Goal: Task Accomplishment & Management: Manage account settings

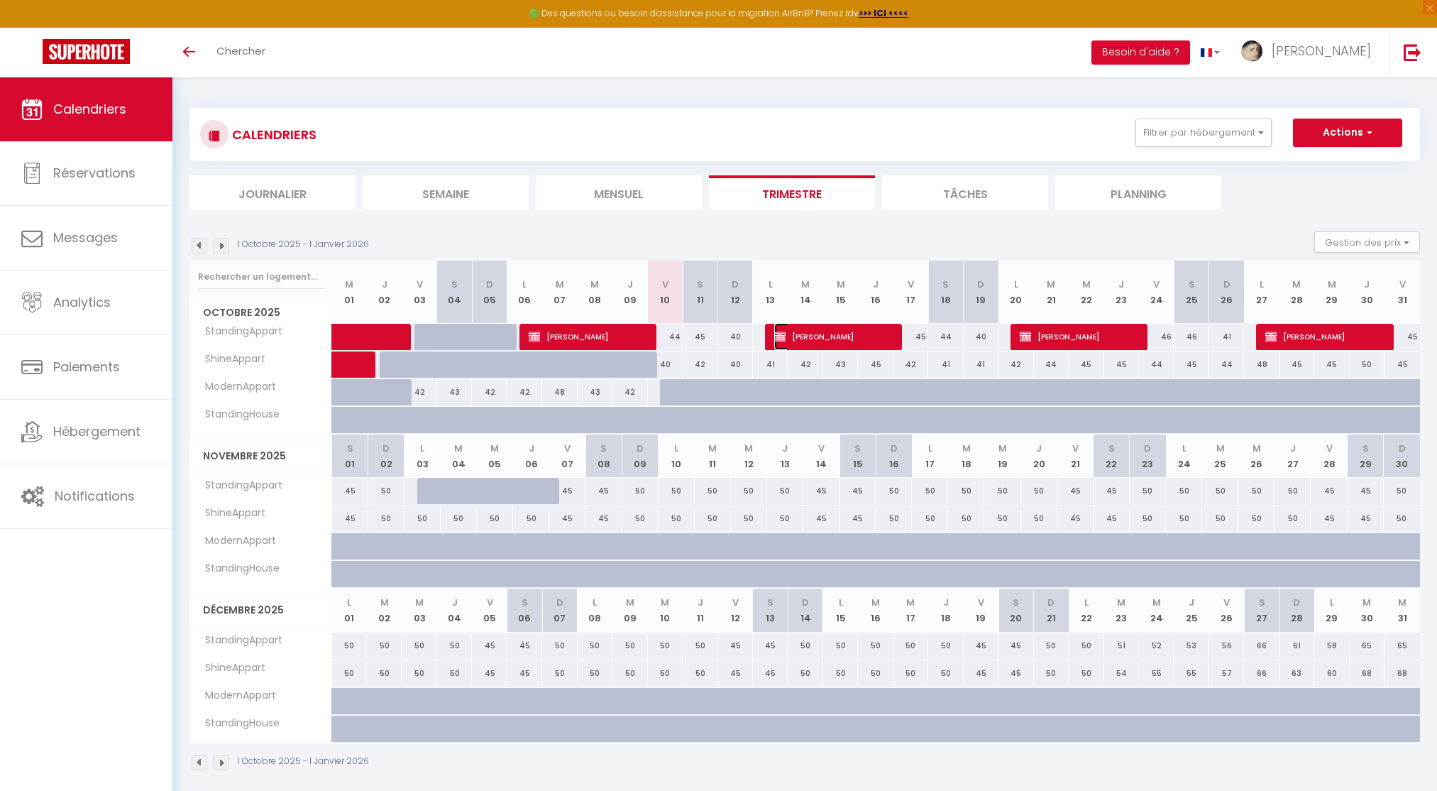
click at [800, 329] on span "[PERSON_NAME]" at bounding box center [833, 336] width 119 height 27
select select "OK"
select select "KO"
select select "0"
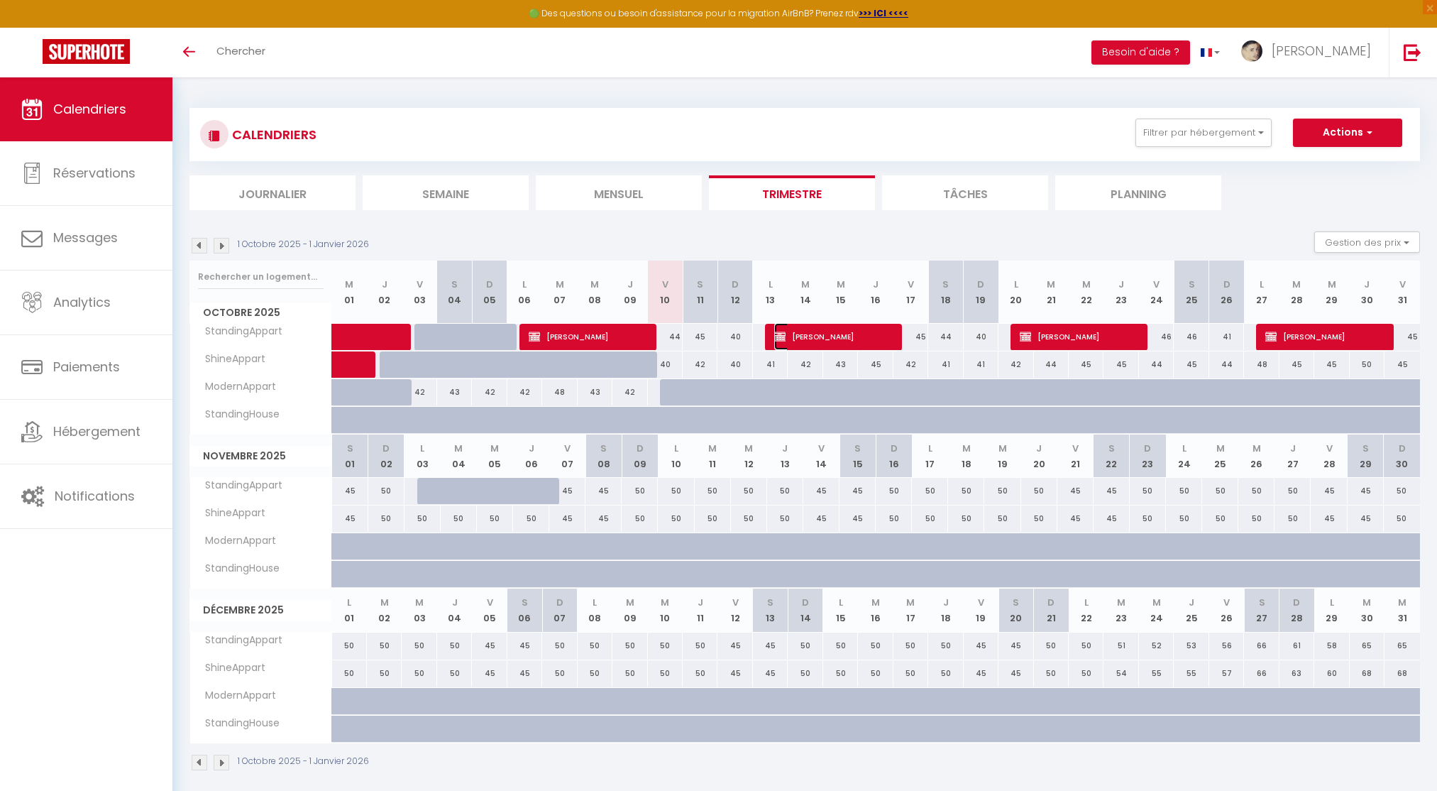
select select "1"
select select
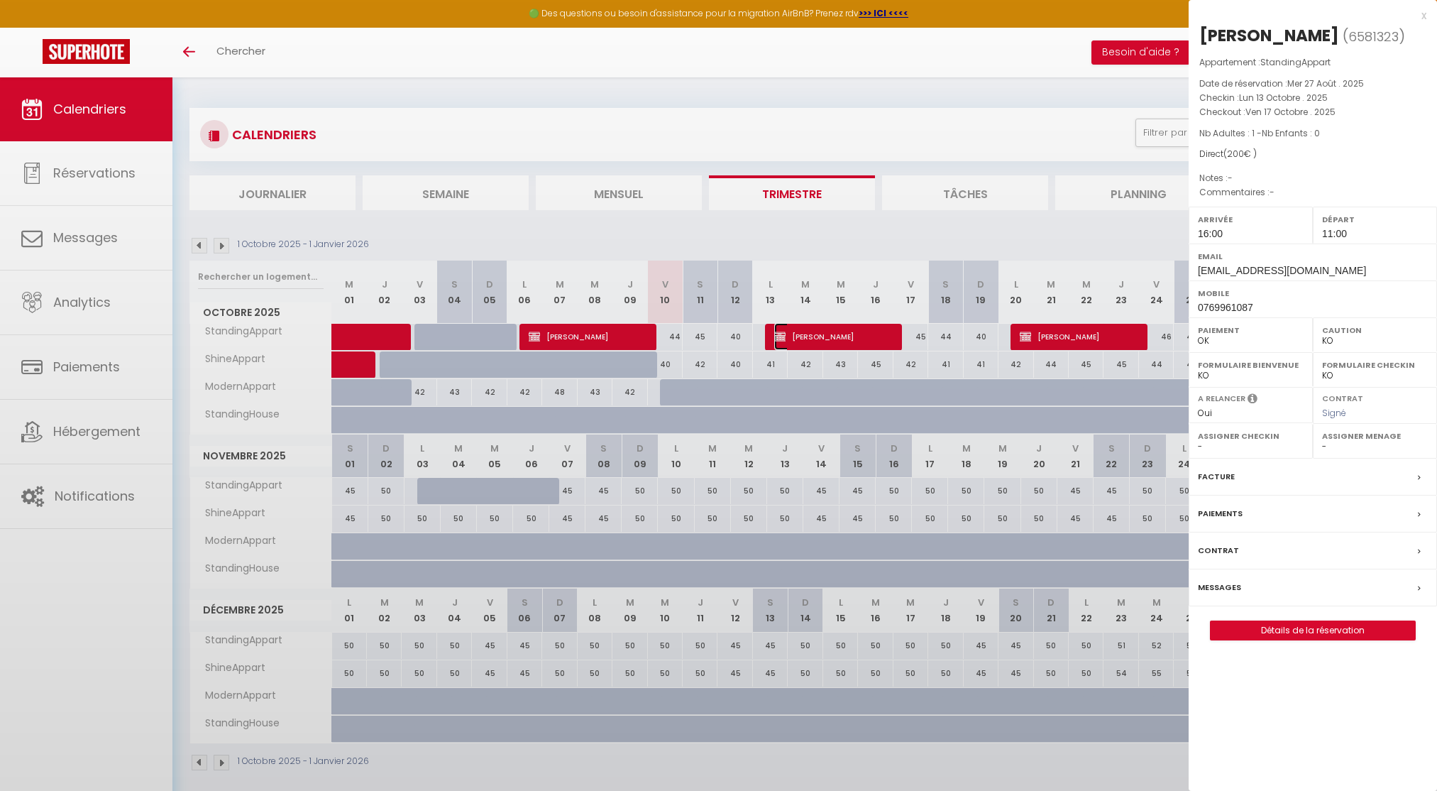
select select "10867"
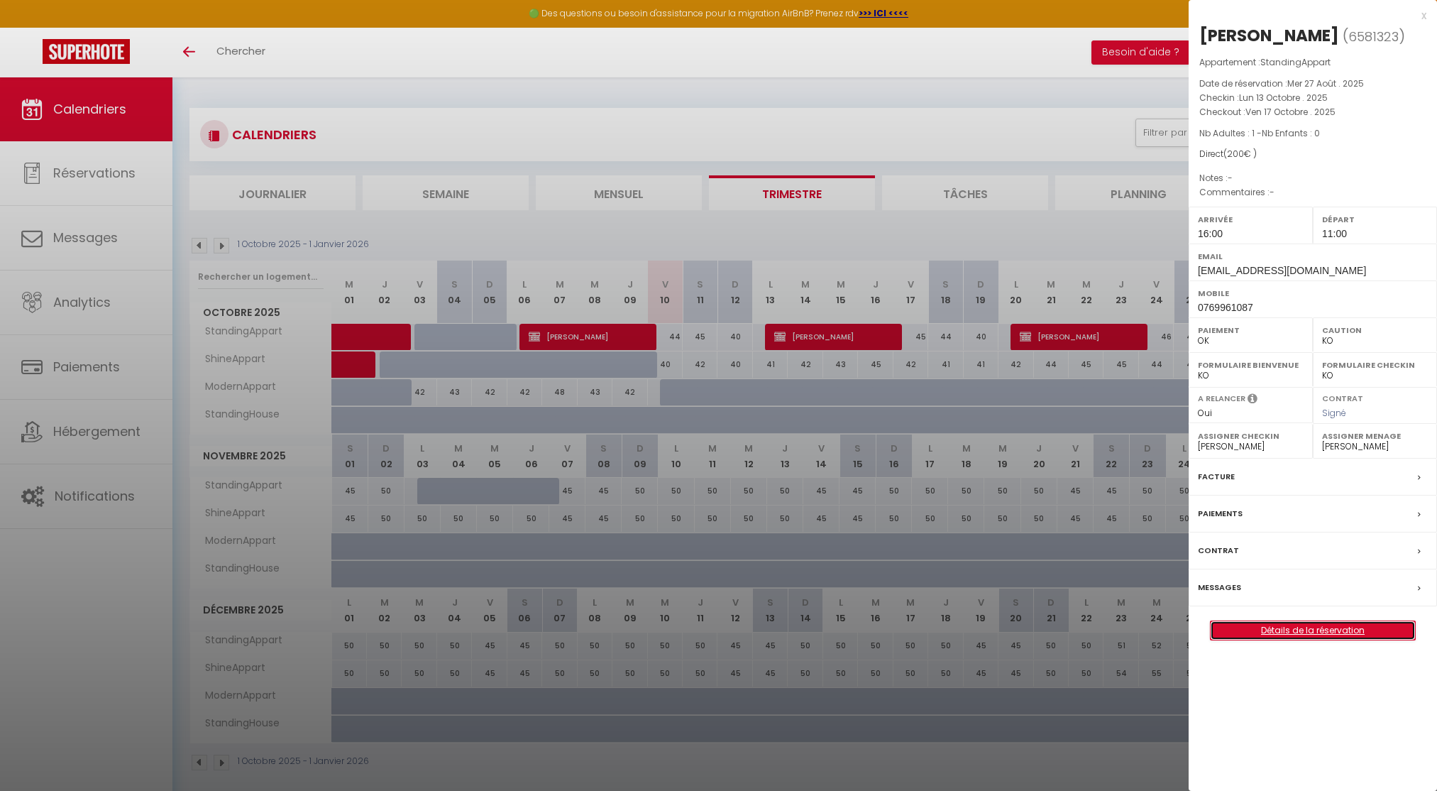
click at [1237, 635] on link "Détails de la réservation" at bounding box center [1313, 630] width 204 height 18
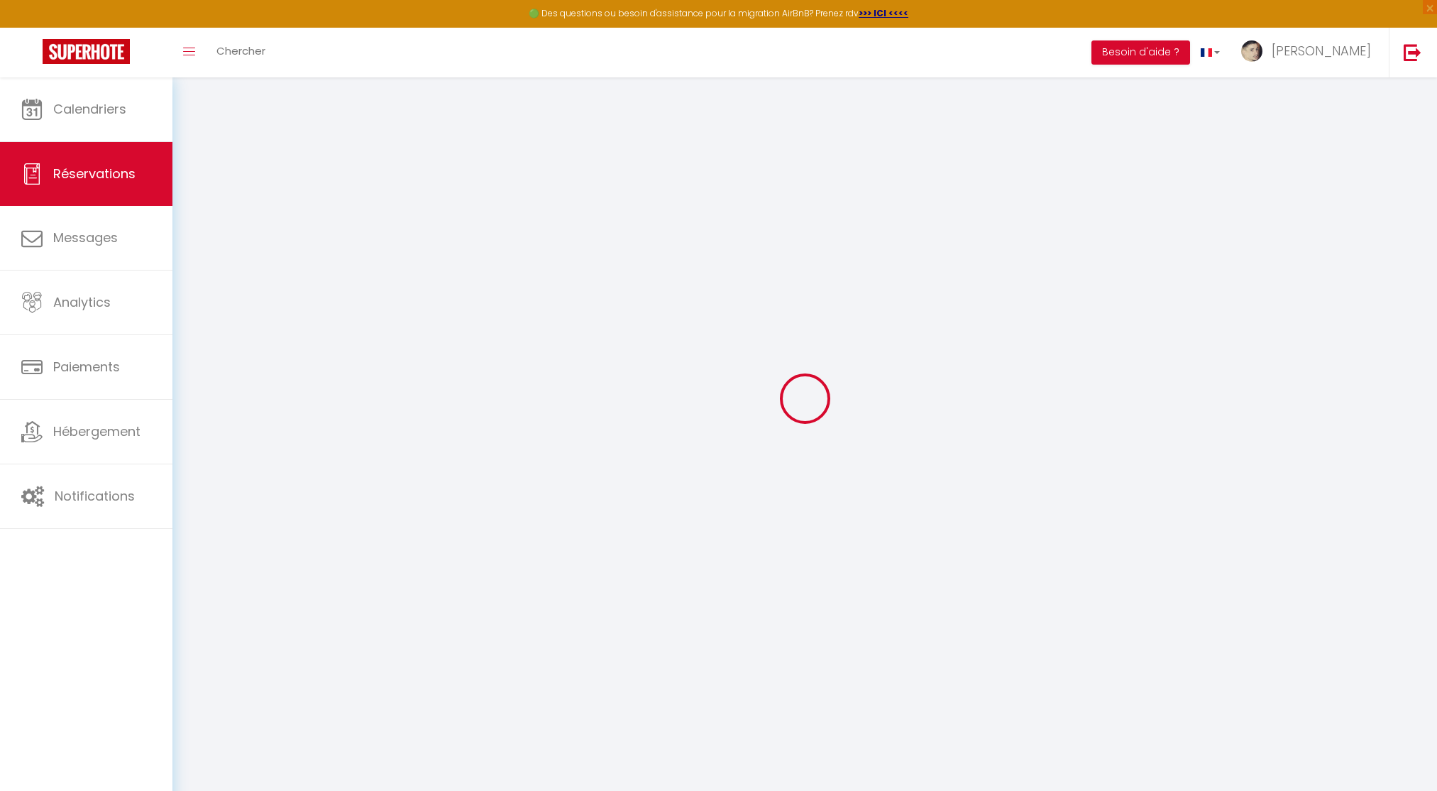
scroll to position [55, 0]
type input "Matys"
type input "[PERSON_NAME]"
type input "[EMAIL_ADDRESS][DOMAIN_NAME]"
type input "0769961087"
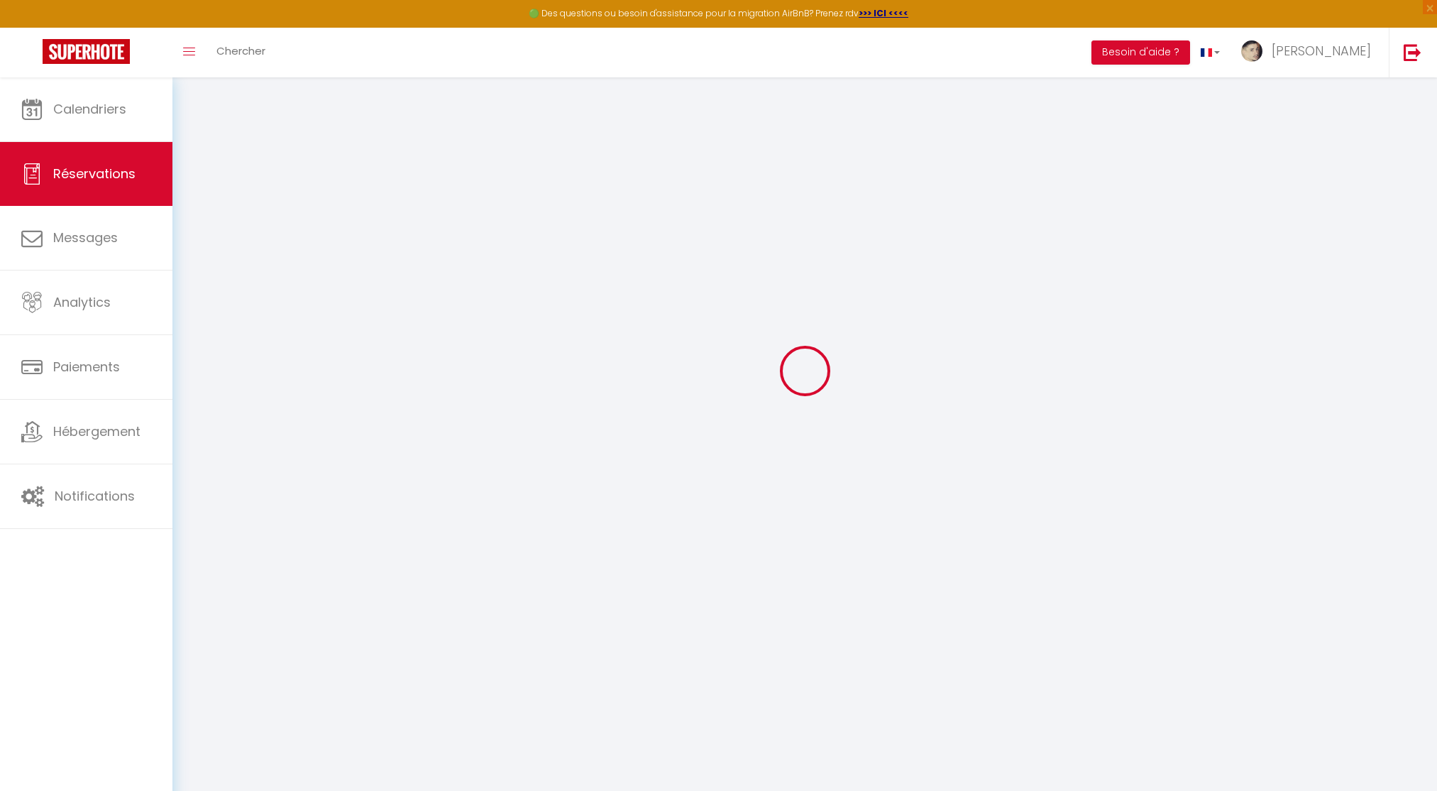
type input "33450"
type input "10 Lotissement le moine blanc"
type input "IZON"
select select "FR"
select select "3625"
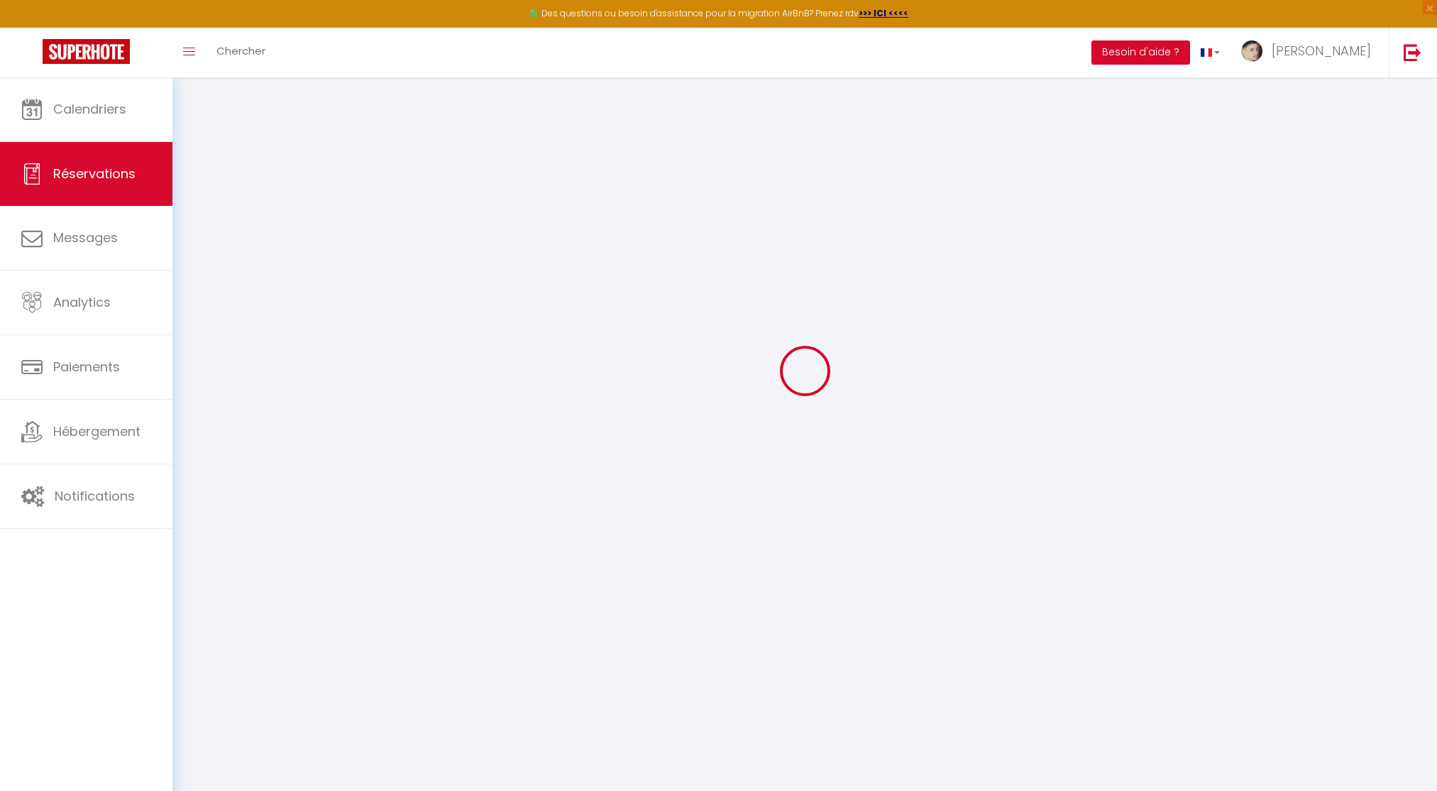
select select "1"
type input "Lun 13 Octobre 2025"
select select
type input "Ven 17 Octobre 2025"
select select
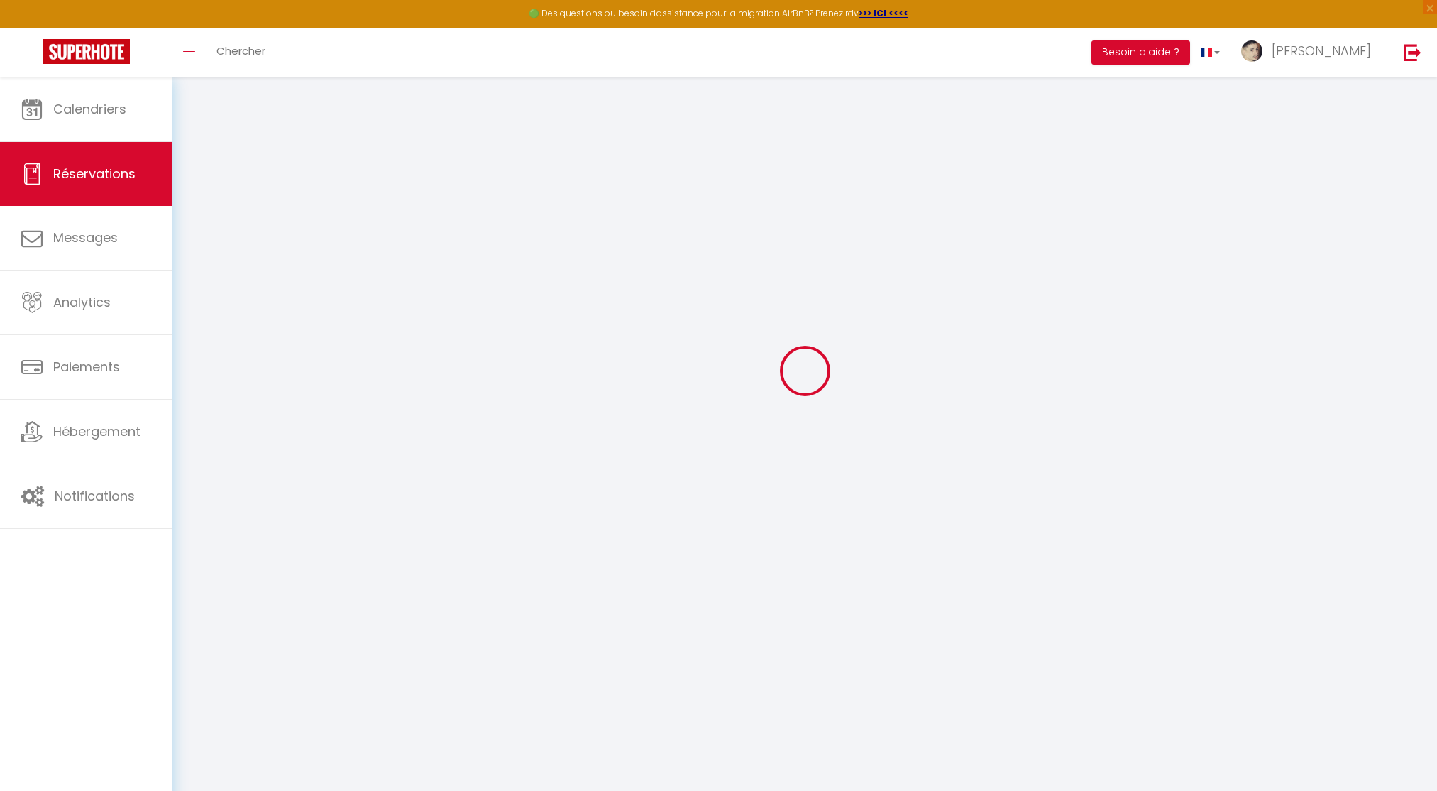
type input "1"
select select "12"
select select
type input "168"
checkbox input "false"
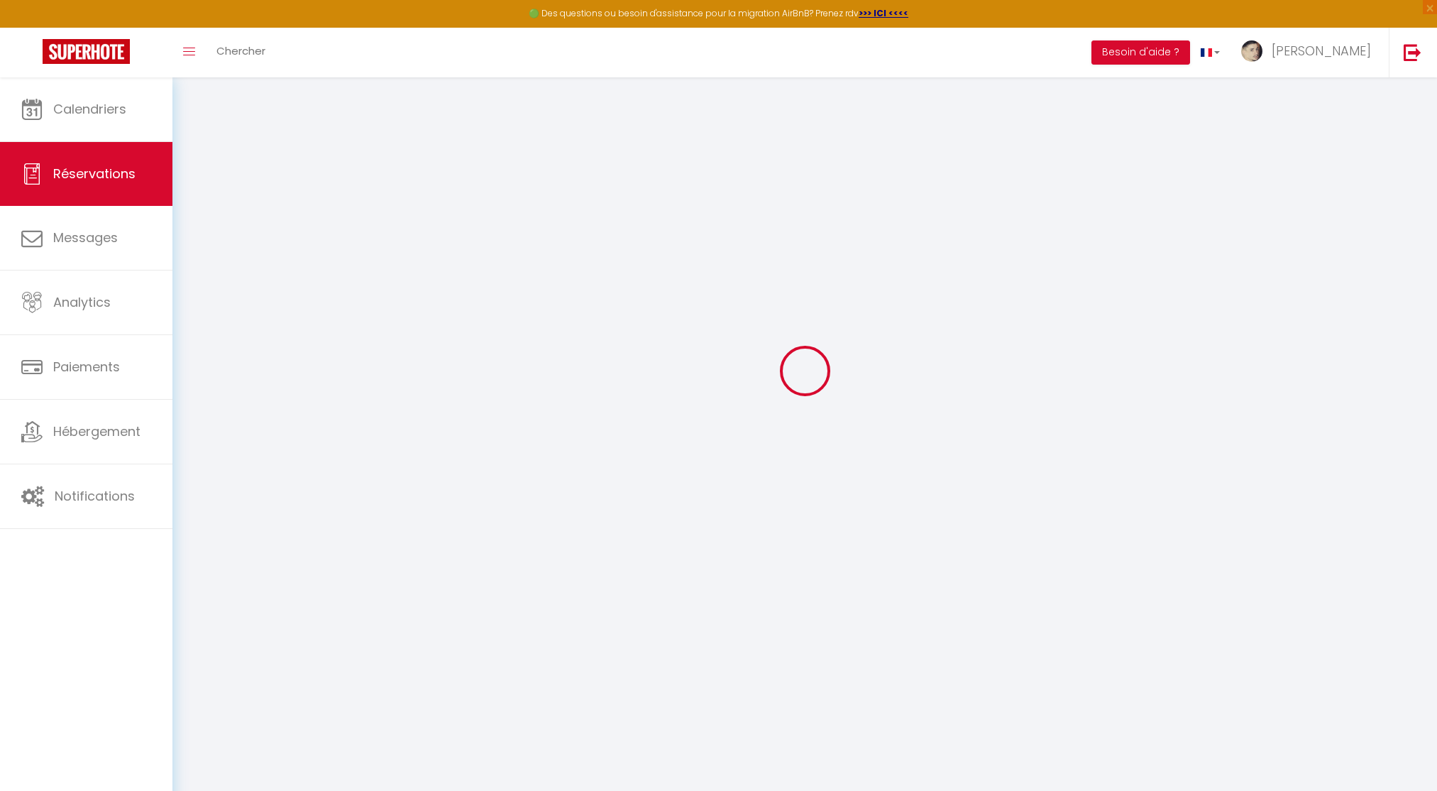
type input "0"
select select
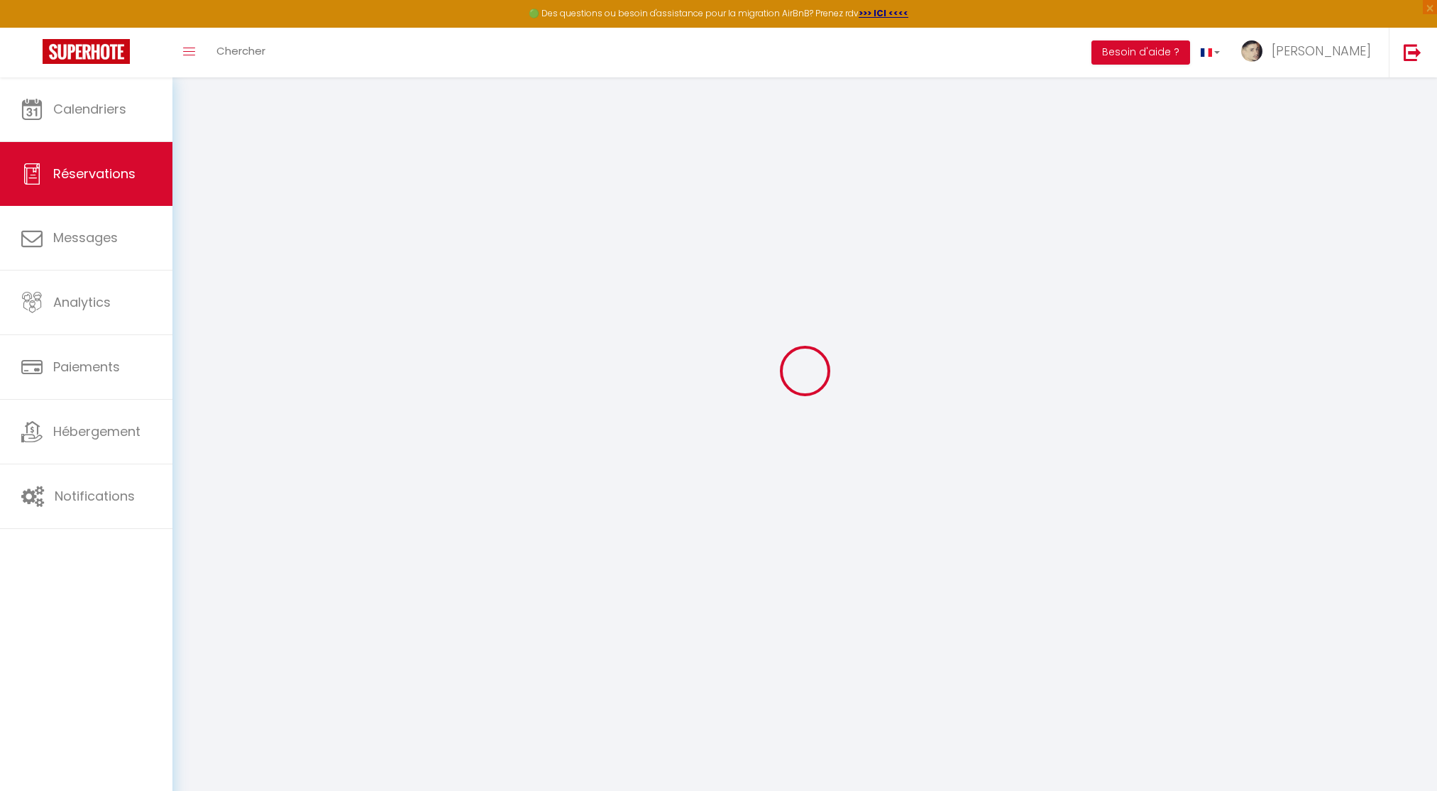
select select
select select "14"
checkbox input "false"
select select
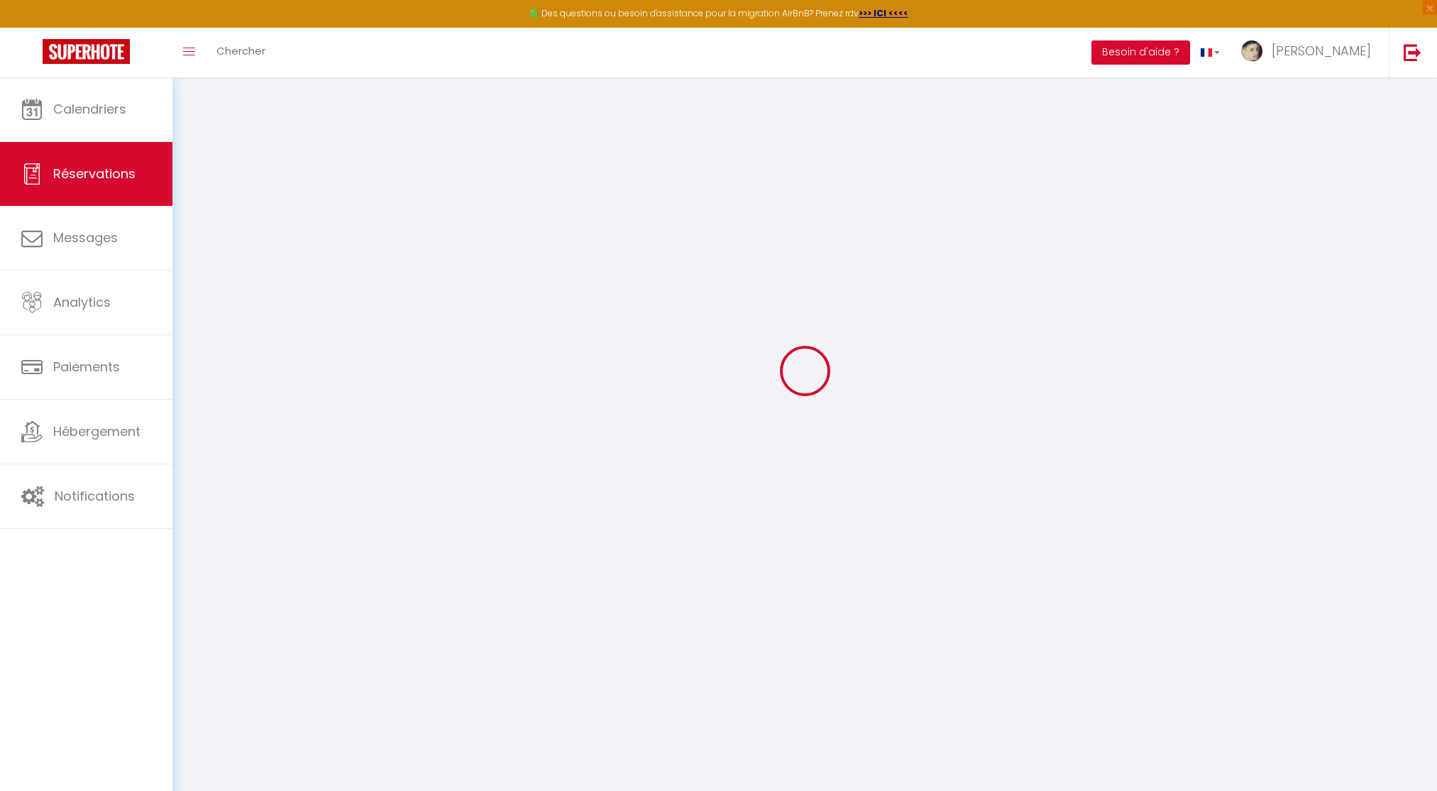
checkbox input "false"
select select
checkbox input "false"
type input "32"
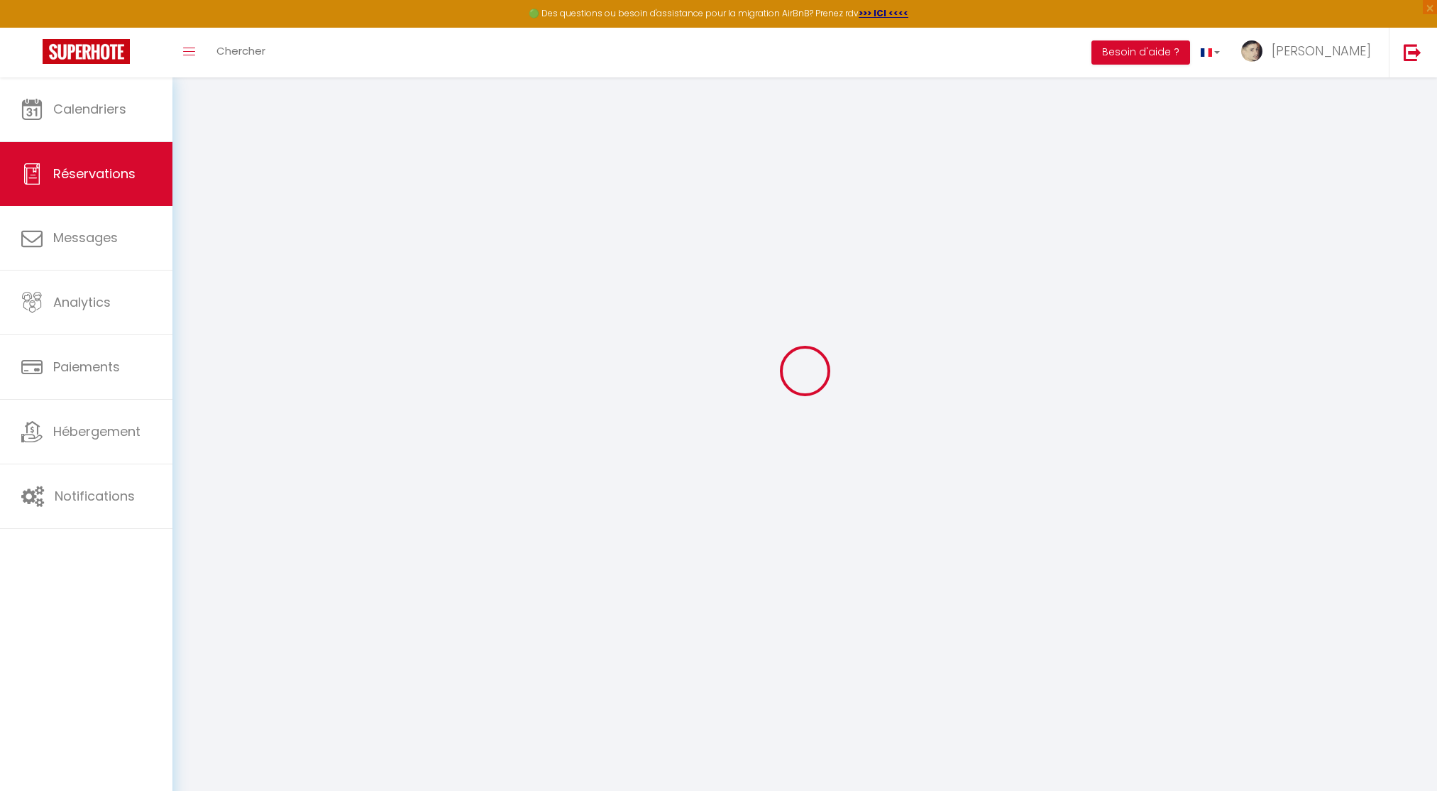
select select
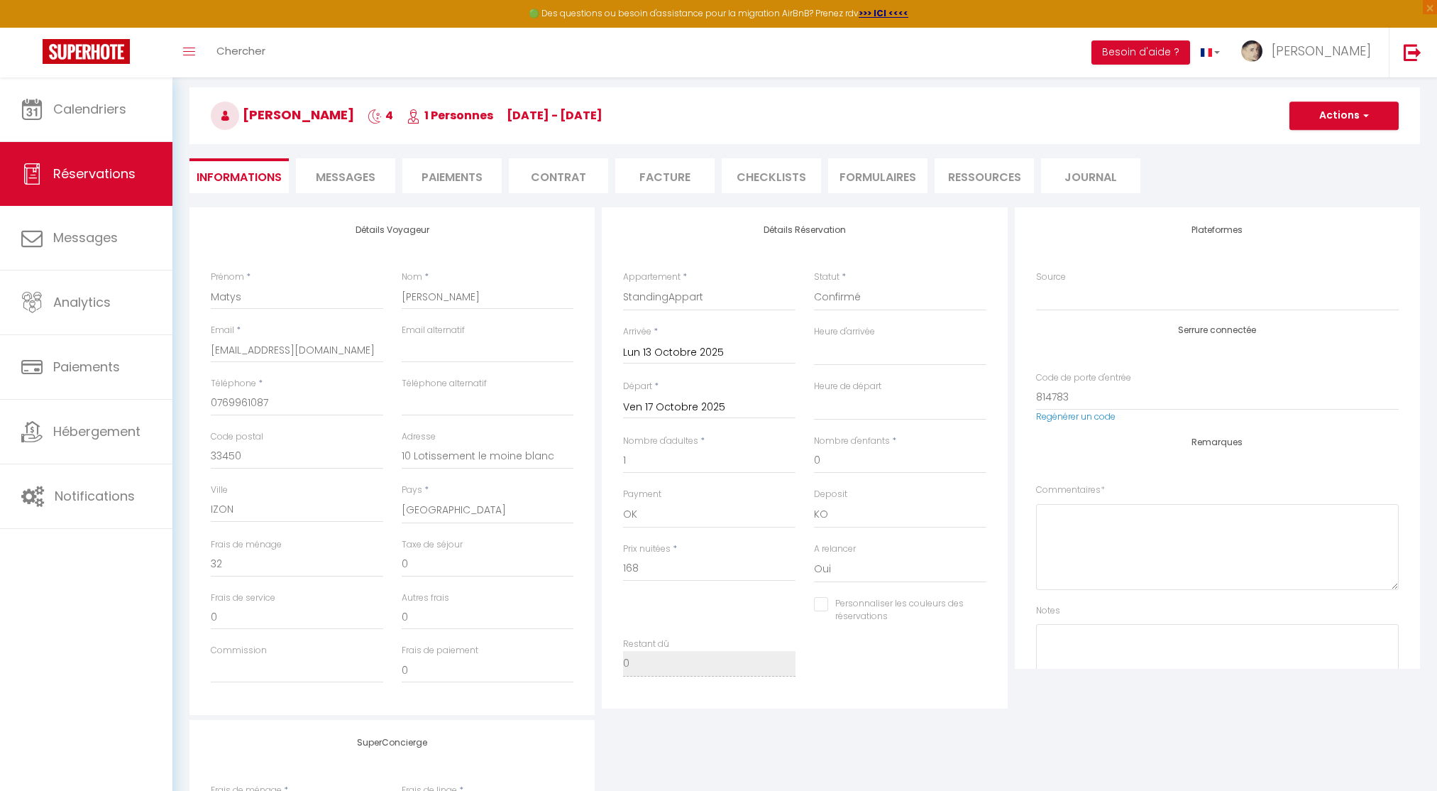
checkbox input "false"
select select "16:00"
select select "11:00"
click at [83, 174] on span "Réservations" at bounding box center [94, 174] width 82 height 18
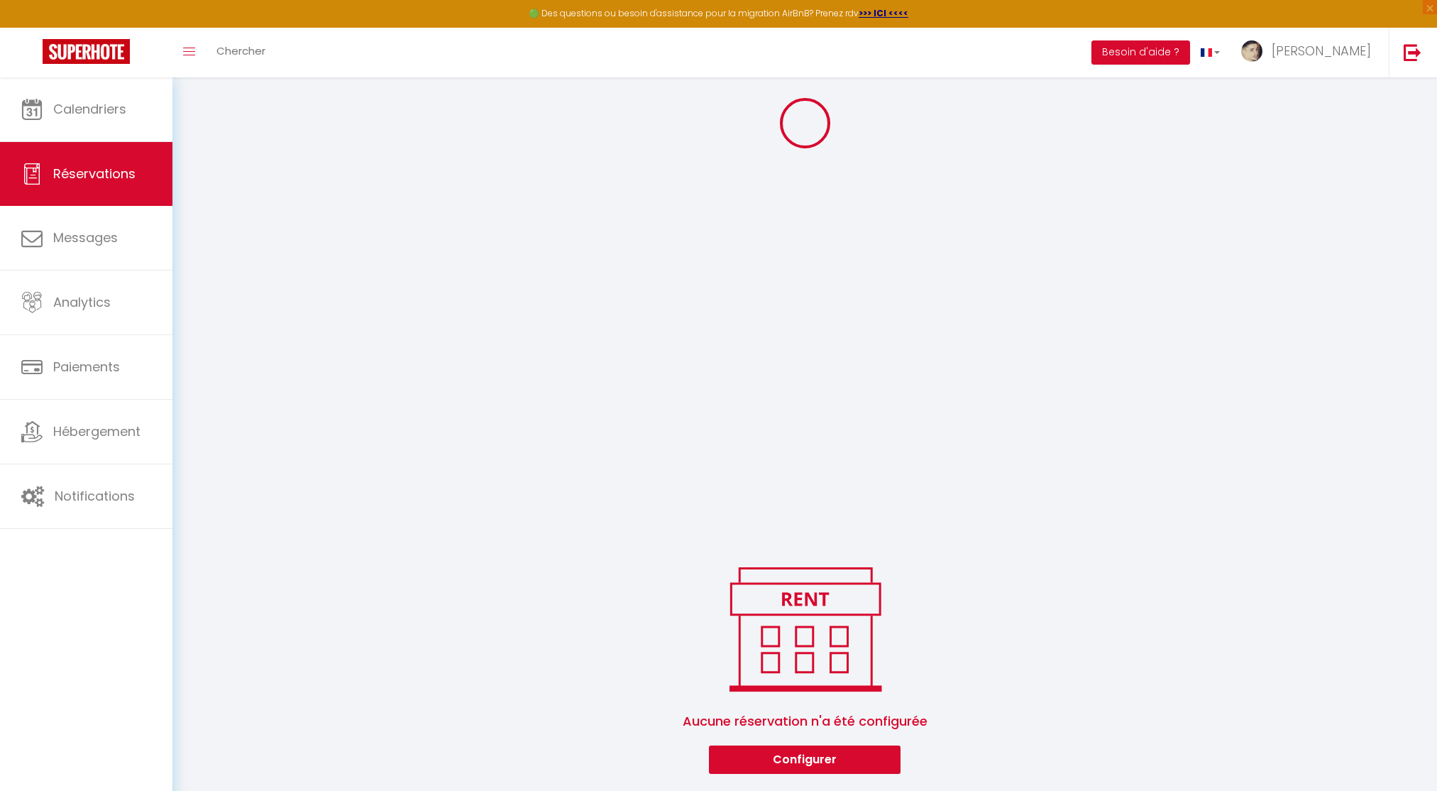
scroll to position [1026, 0]
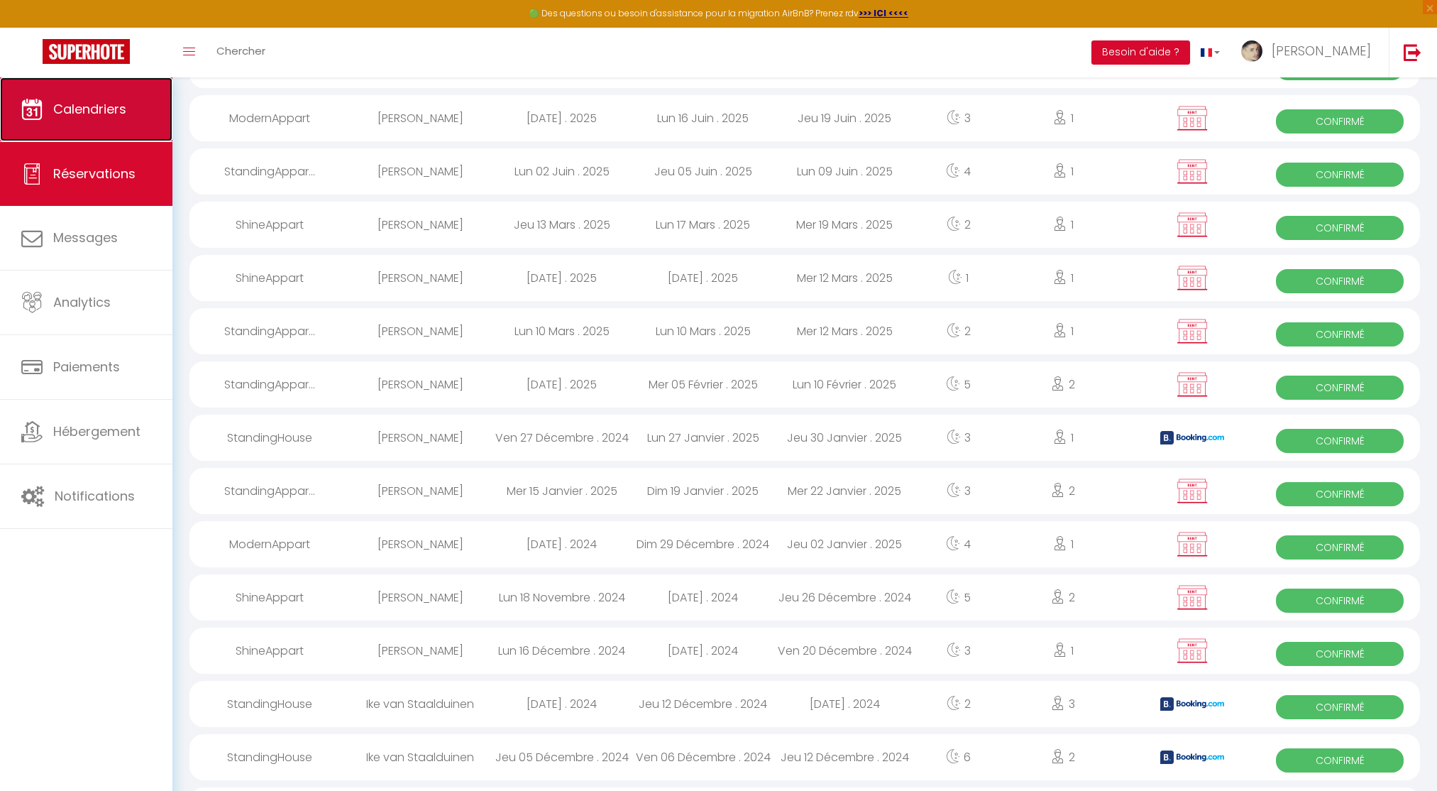
click at [48, 131] on link "Calendriers" at bounding box center [86, 109] width 172 height 64
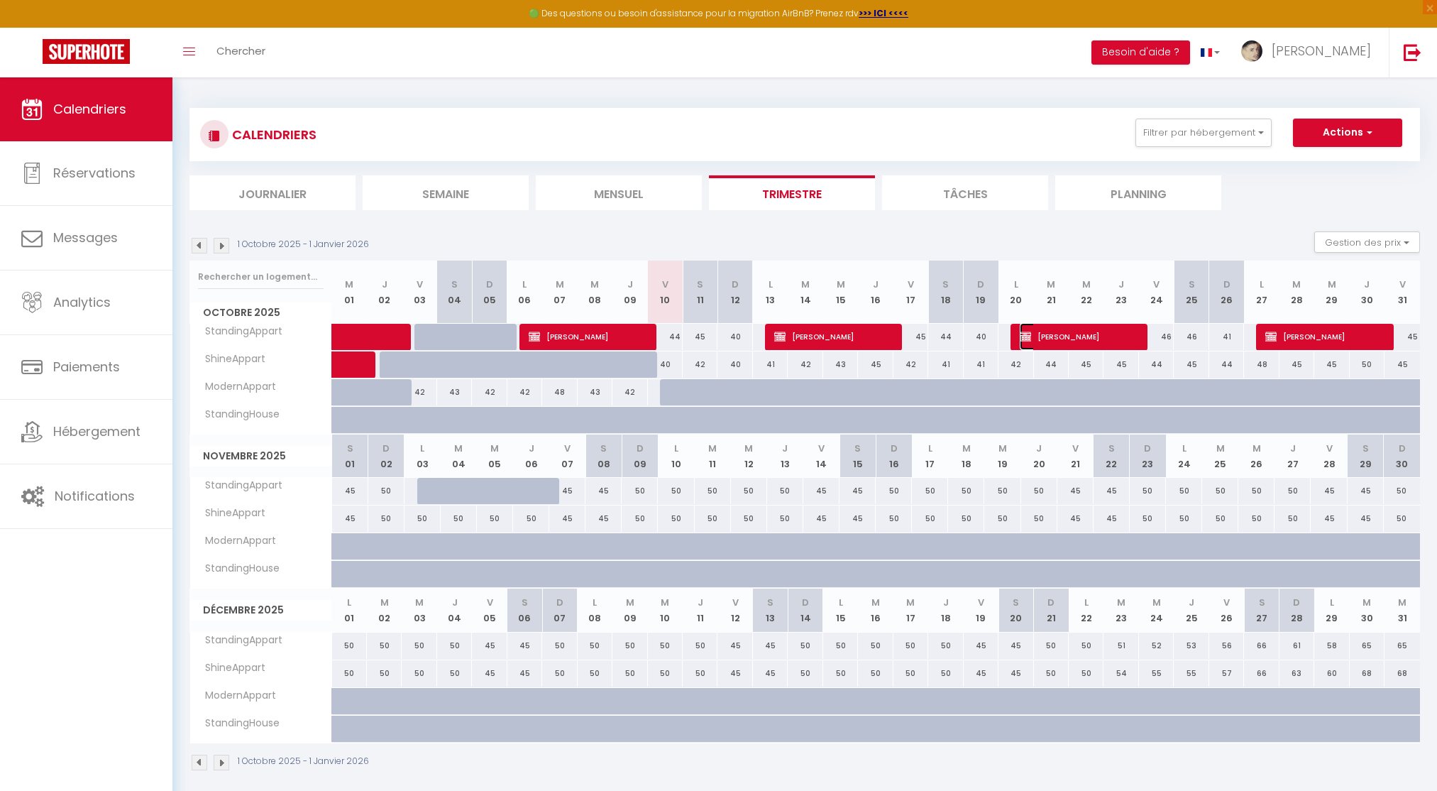
click at [1070, 326] on span "[PERSON_NAME]" at bounding box center [1078, 336] width 116 height 27
select select "OK"
select select "KO"
select select "0"
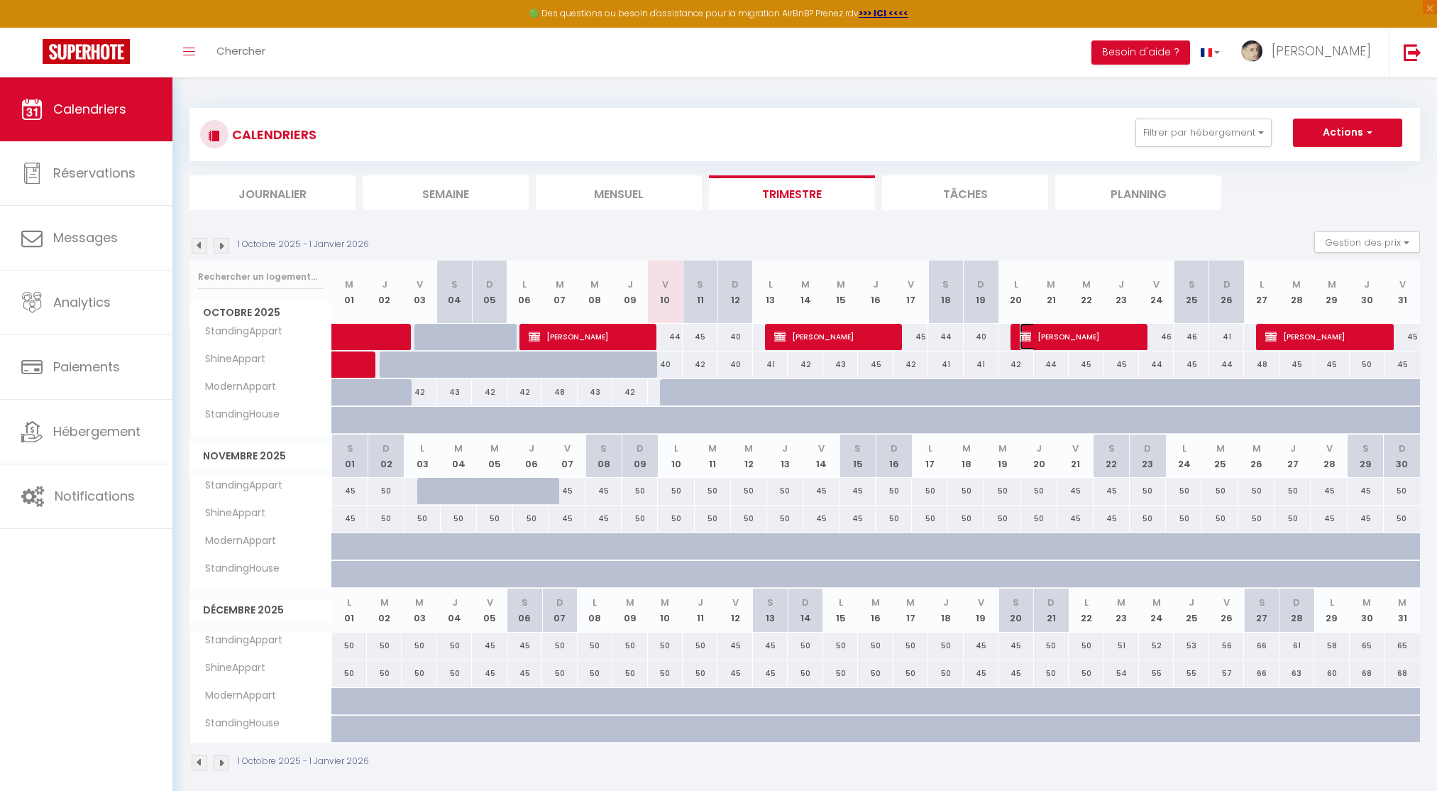
select select "1"
select select
select select "10867"
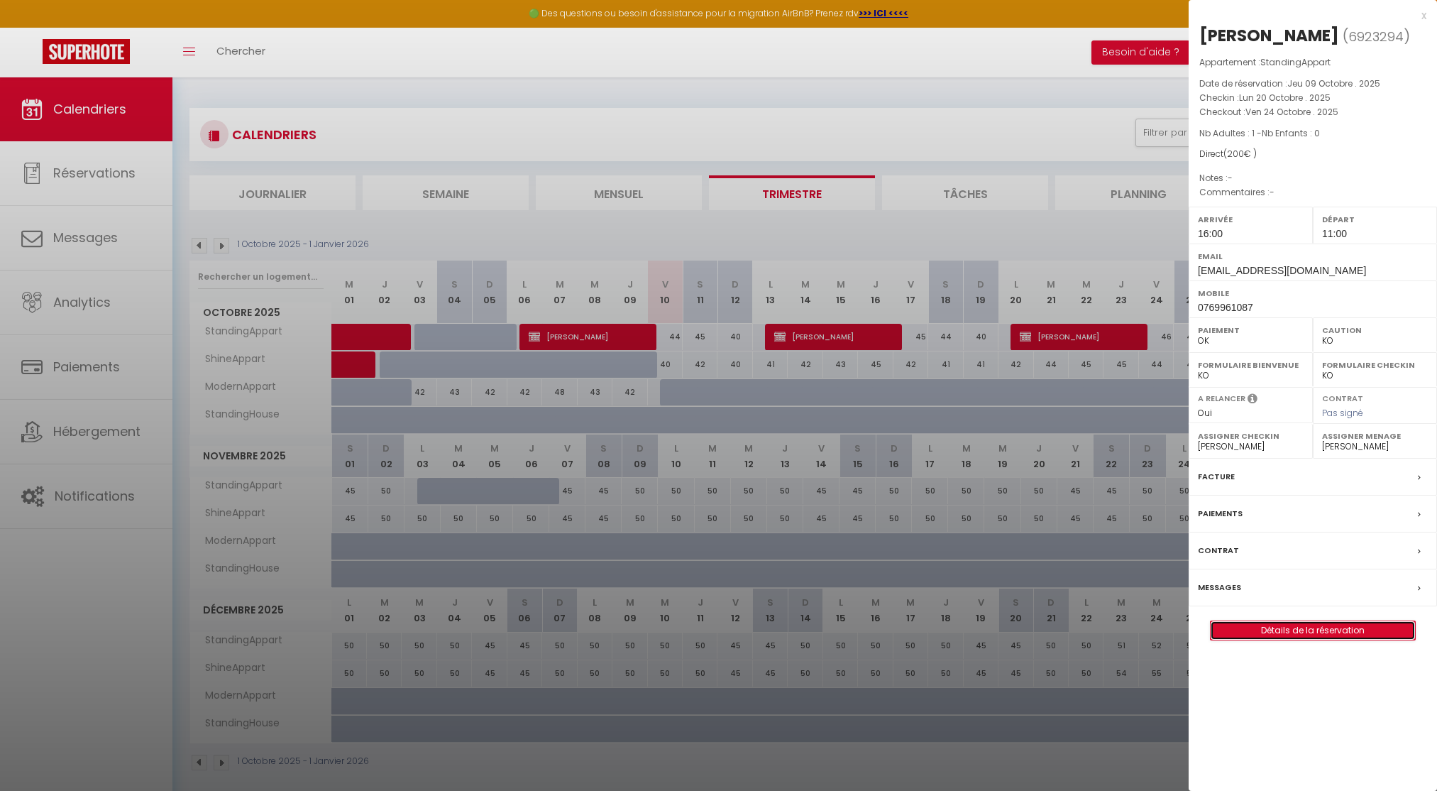
click at [1279, 634] on link "Détails de la réservation" at bounding box center [1313, 630] width 204 height 18
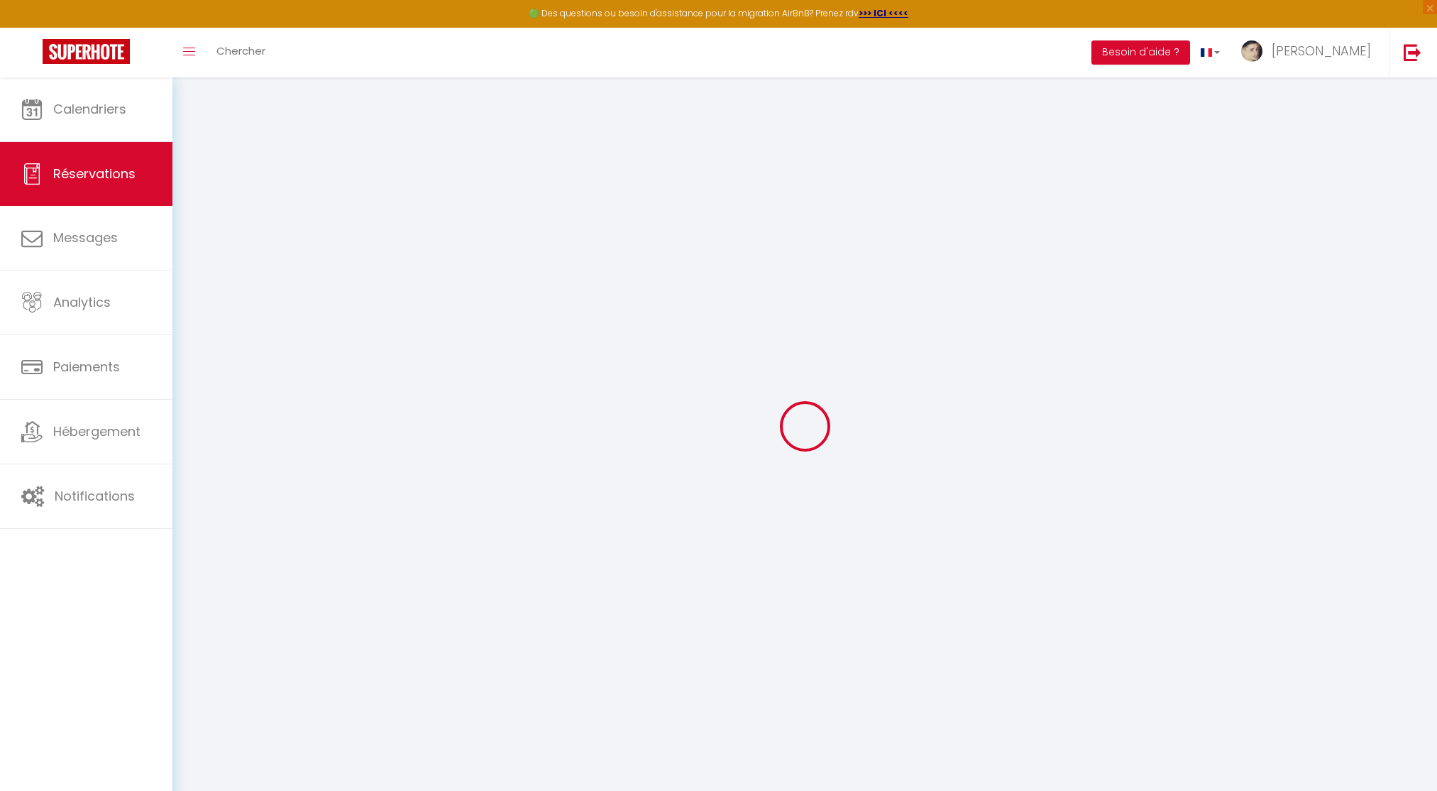
type input "Matys"
type input "[PERSON_NAME]"
type input "[EMAIL_ADDRESS][DOMAIN_NAME]"
type input "0769961087"
type input "33450"
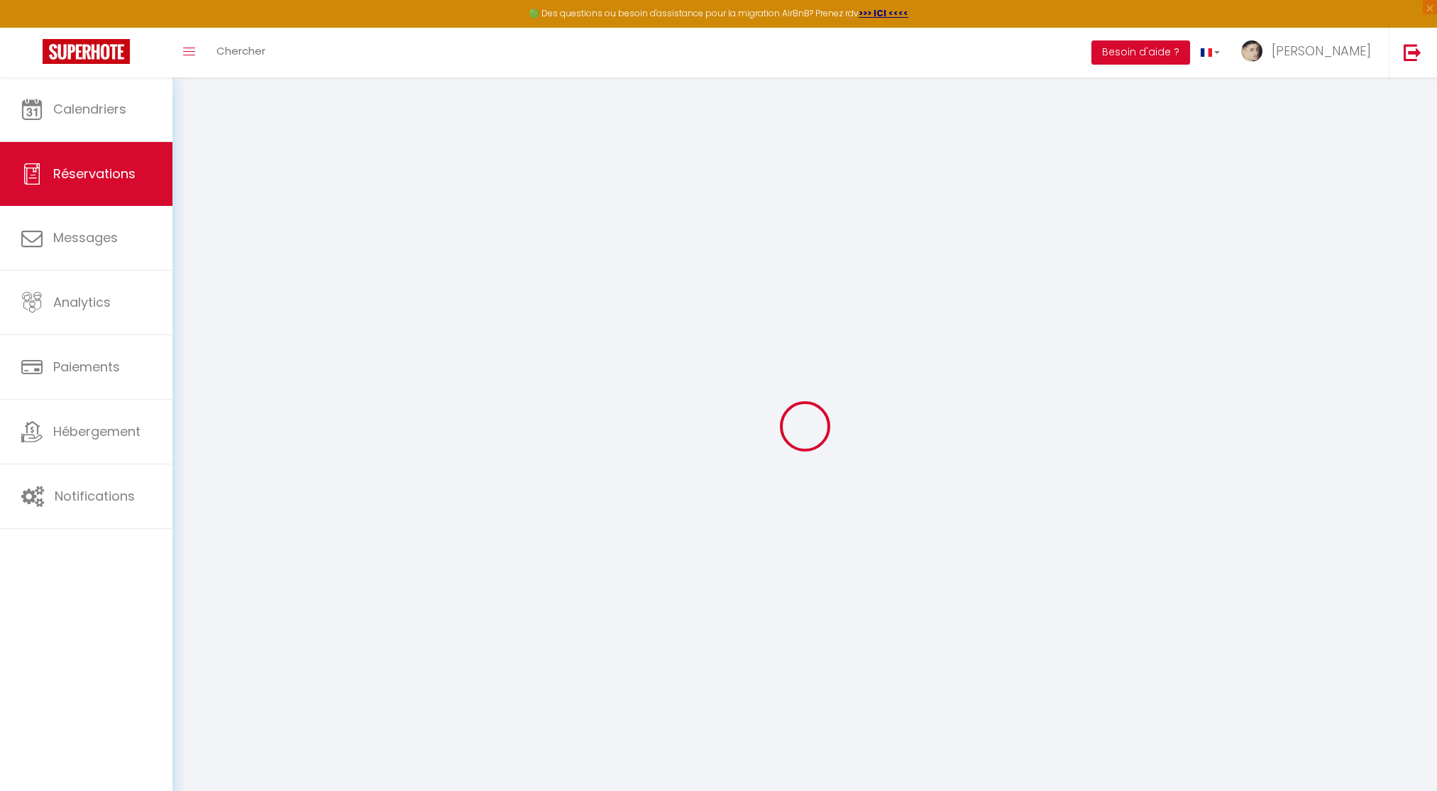
type input "10 Lotissement le moine blanc"
type input "IZON"
select select "FR"
select select "3625"
select select "1"
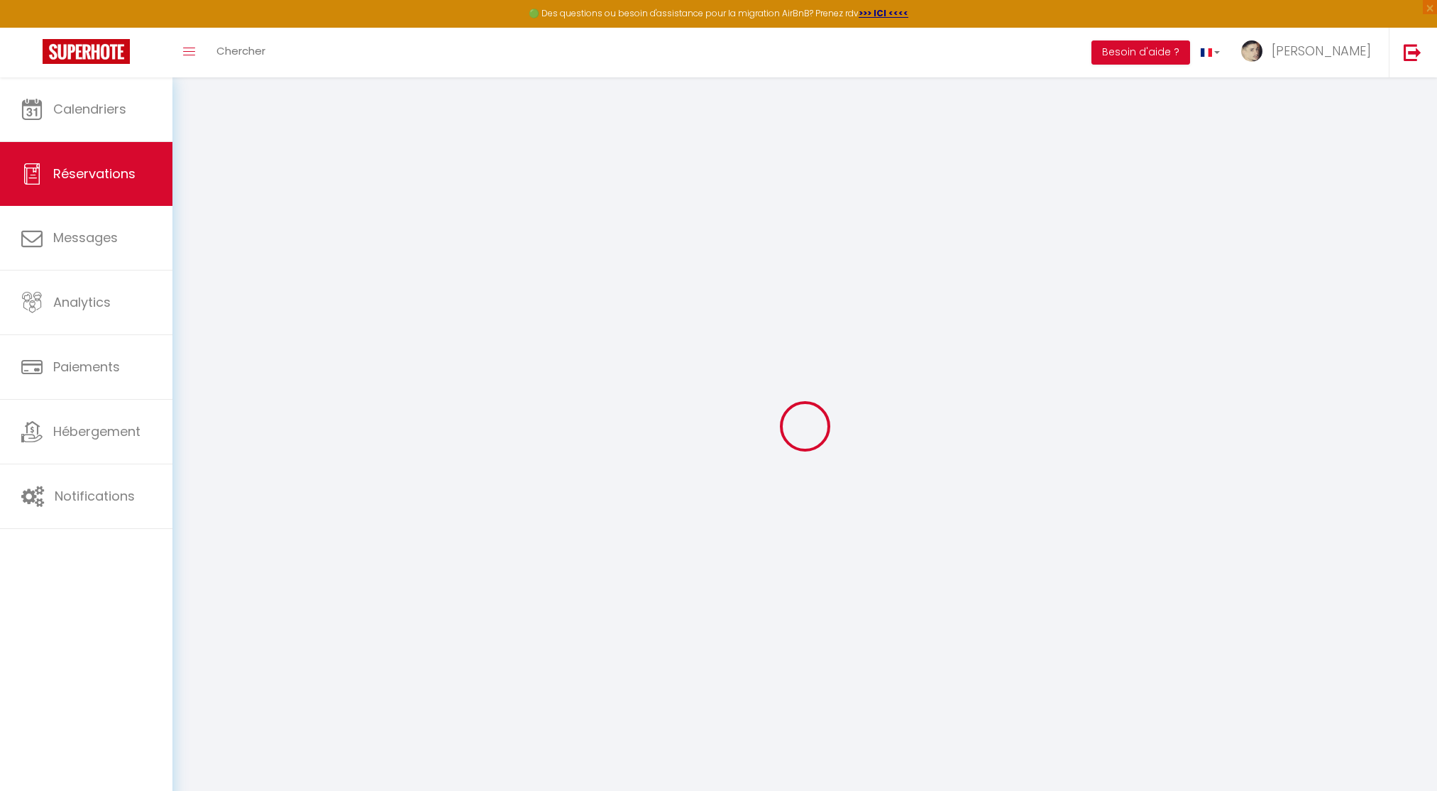
type input "Lun 20 Octobre 2025"
select select
type input "Ven 24 Octobre 2025"
select select
type input "1"
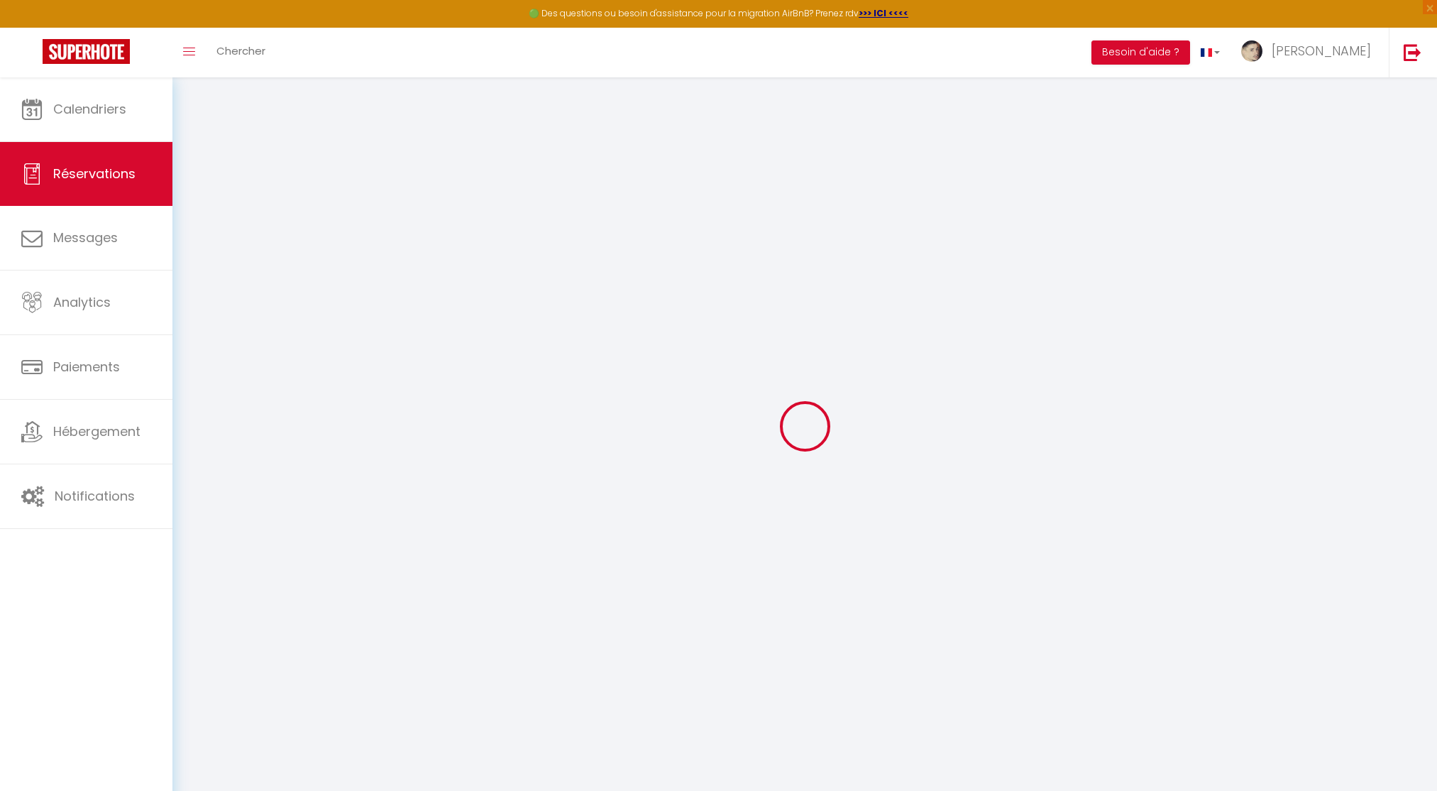
select select "12"
select select
type input "168"
checkbox input "false"
type input "0"
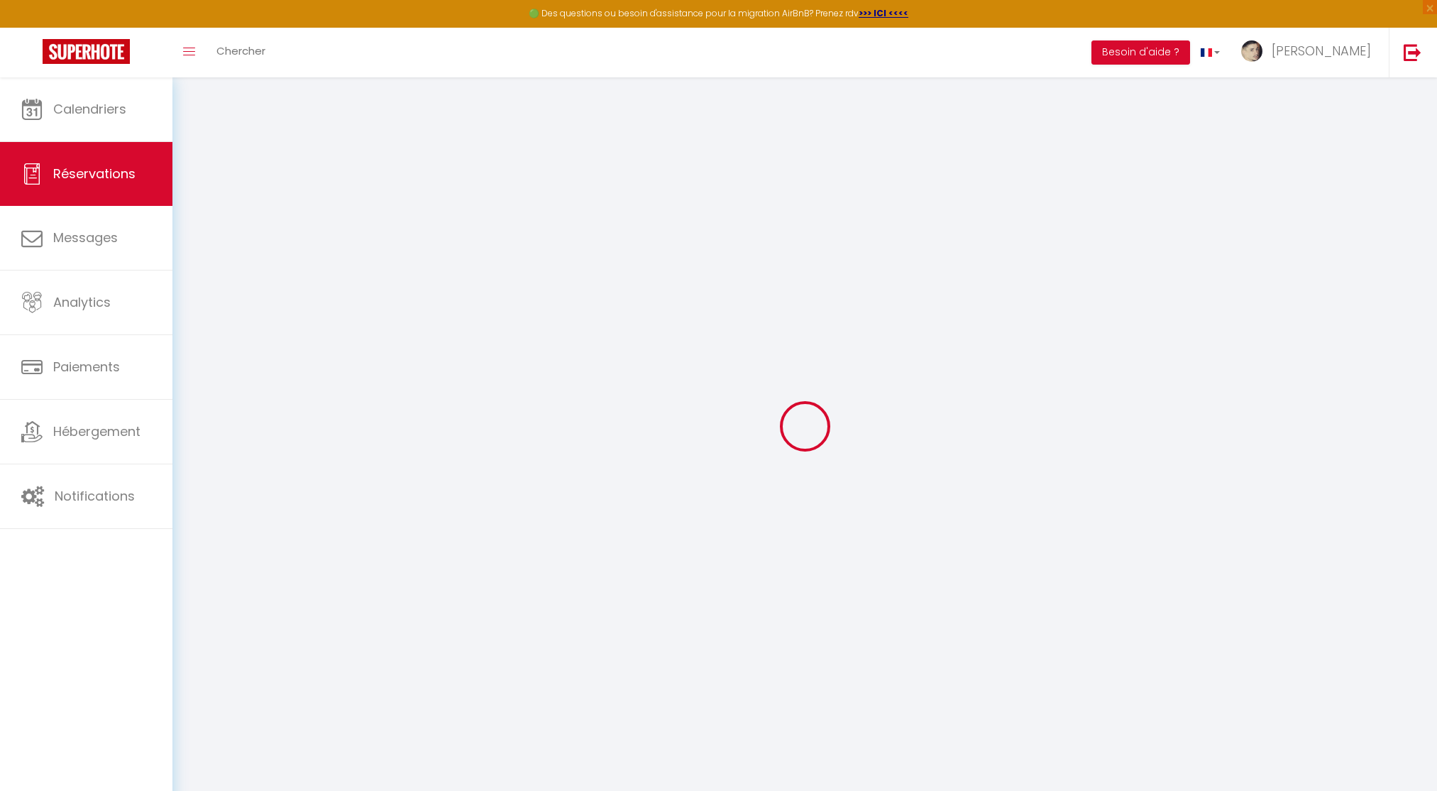
type input "0"
select select
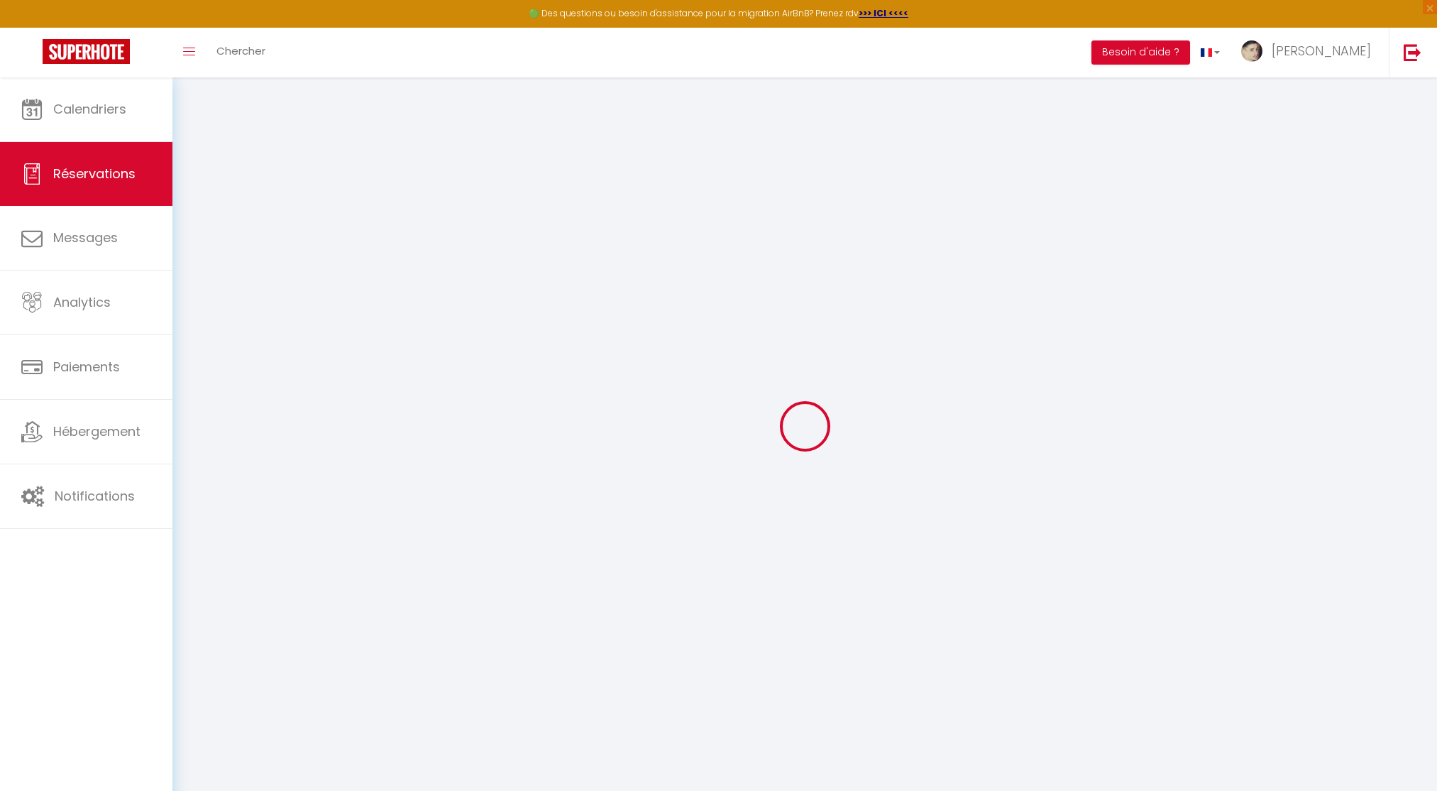
select select "14"
checkbox input "false"
select select
checkbox input "false"
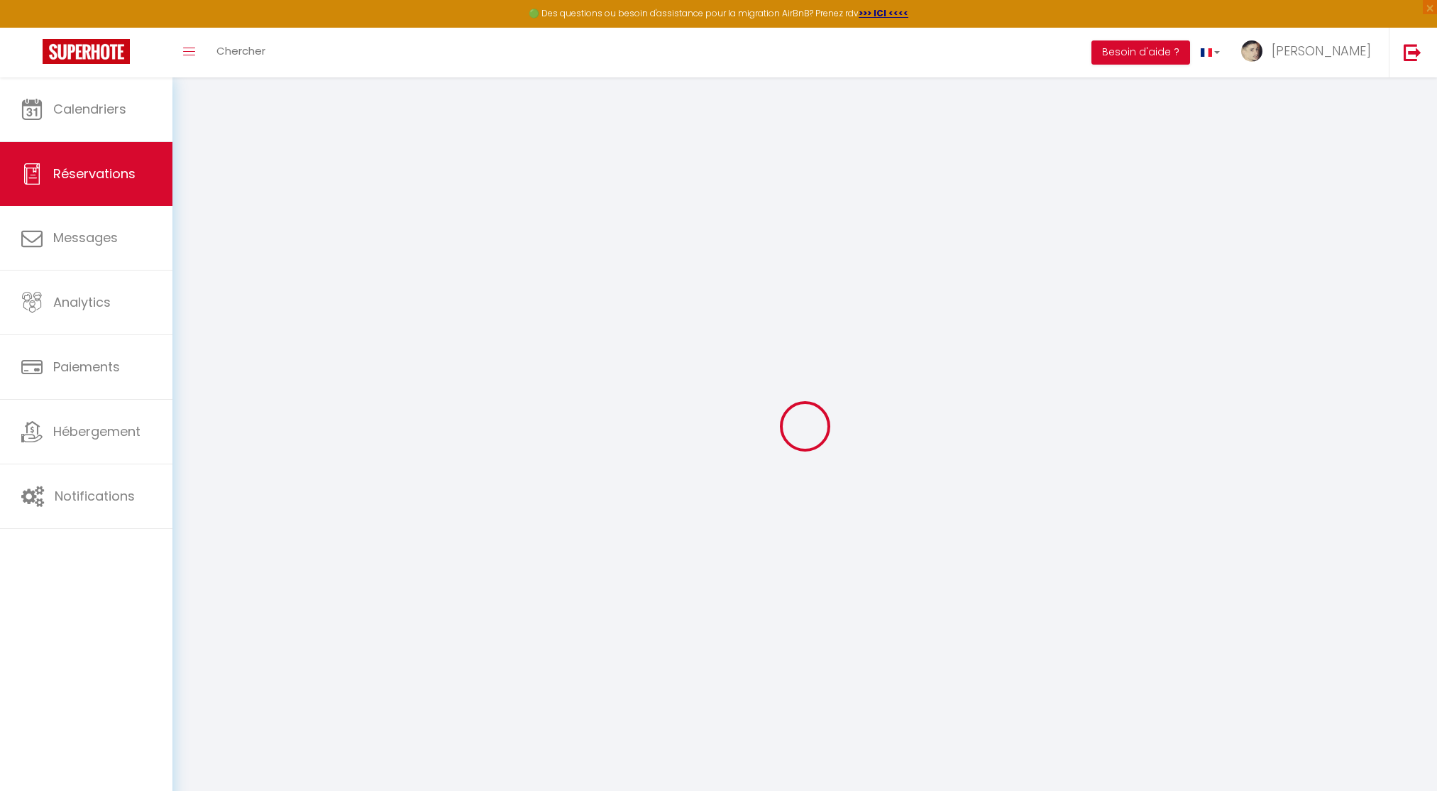
select select
checkbox input "false"
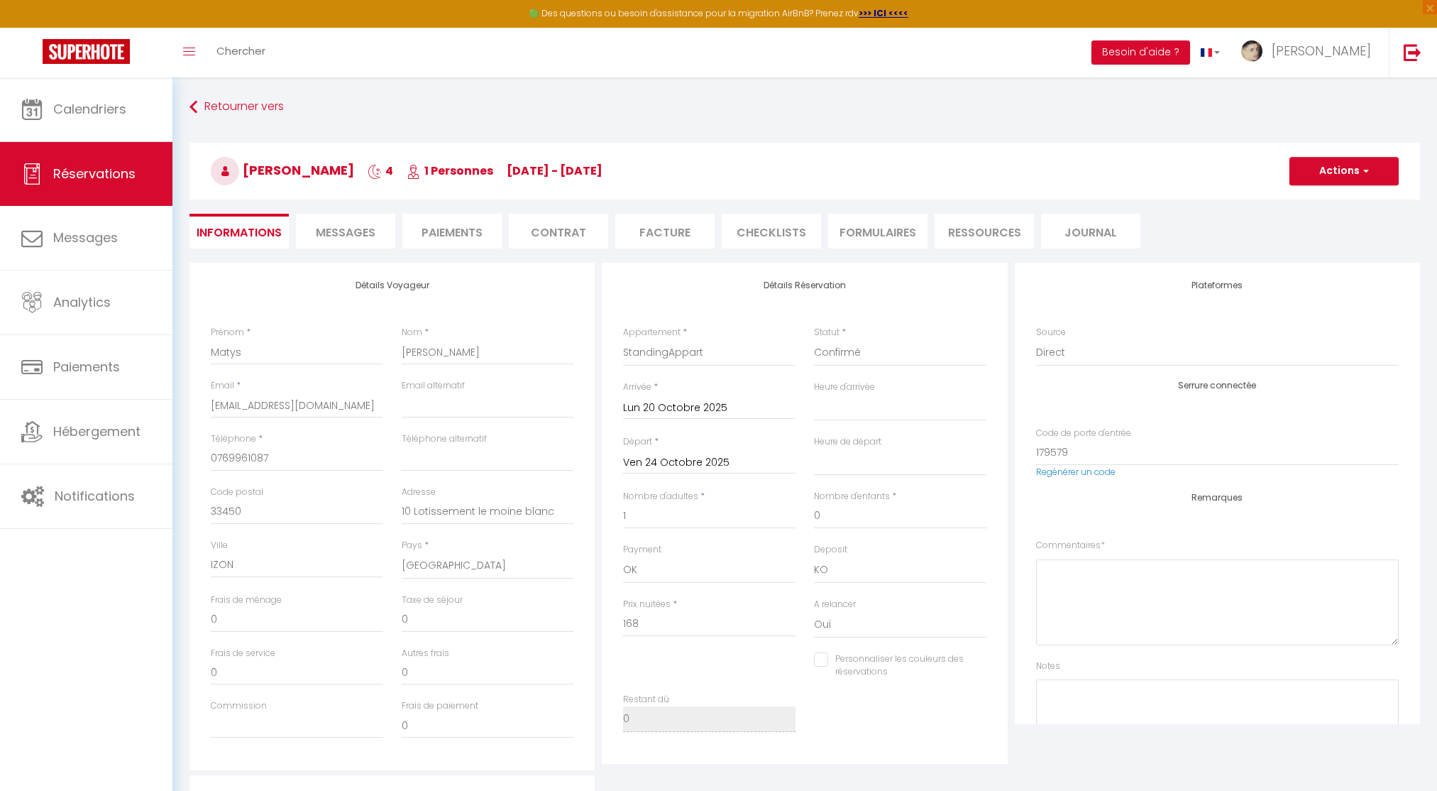
type input "32"
select select
checkbox input "false"
select select "16:00"
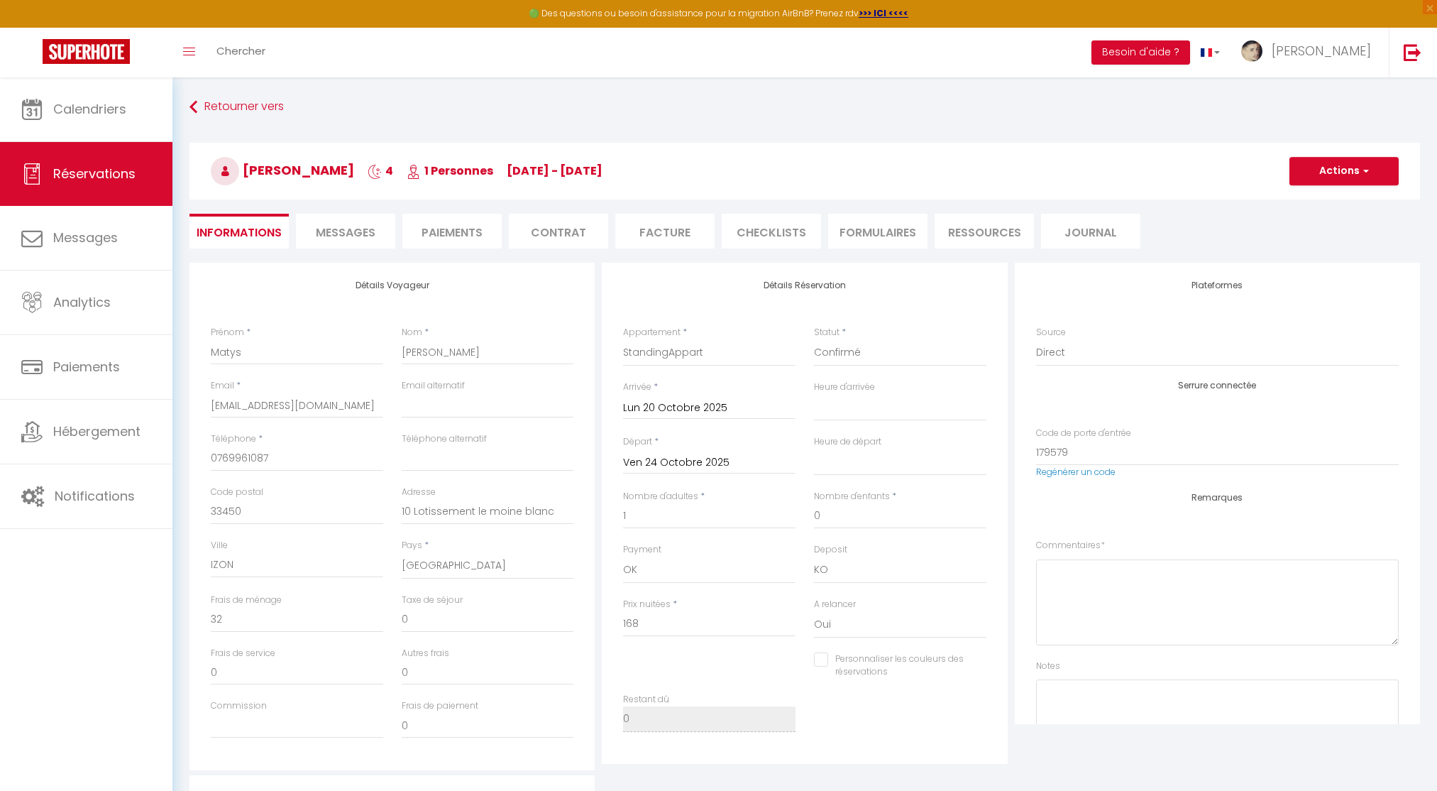
select select "11:00"
click at [258, 167] on span "[PERSON_NAME]" at bounding box center [282, 170] width 143 height 18
click at [339, 166] on span "[PERSON_NAME]" at bounding box center [282, 170] width 143 height 18
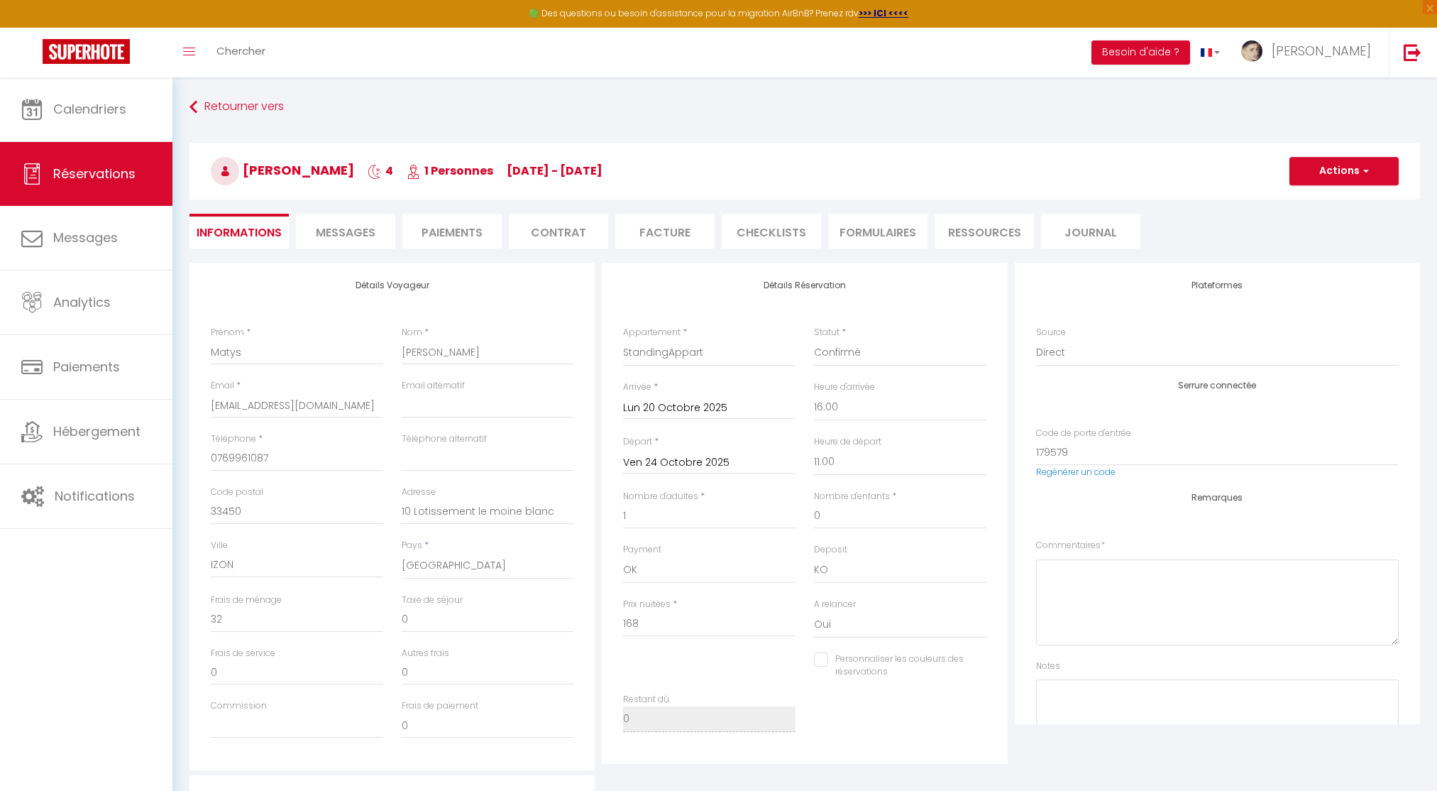
click at [339, 166] on span "[PERSON_NAME]" at bounding box center [282, 170] width 143 height 18
click at [341, 166] on span "[PERSON_NAME]" at bounding box center [282, 170] width 143 height 18
click at [261, 165] on span "[PERSON_NAME]" at bounding box center [282, 170] width 143 height 18
click at [307, 165] on span "[PERSON_NAME]" at bounding box center [282, 170] width 143 height 18
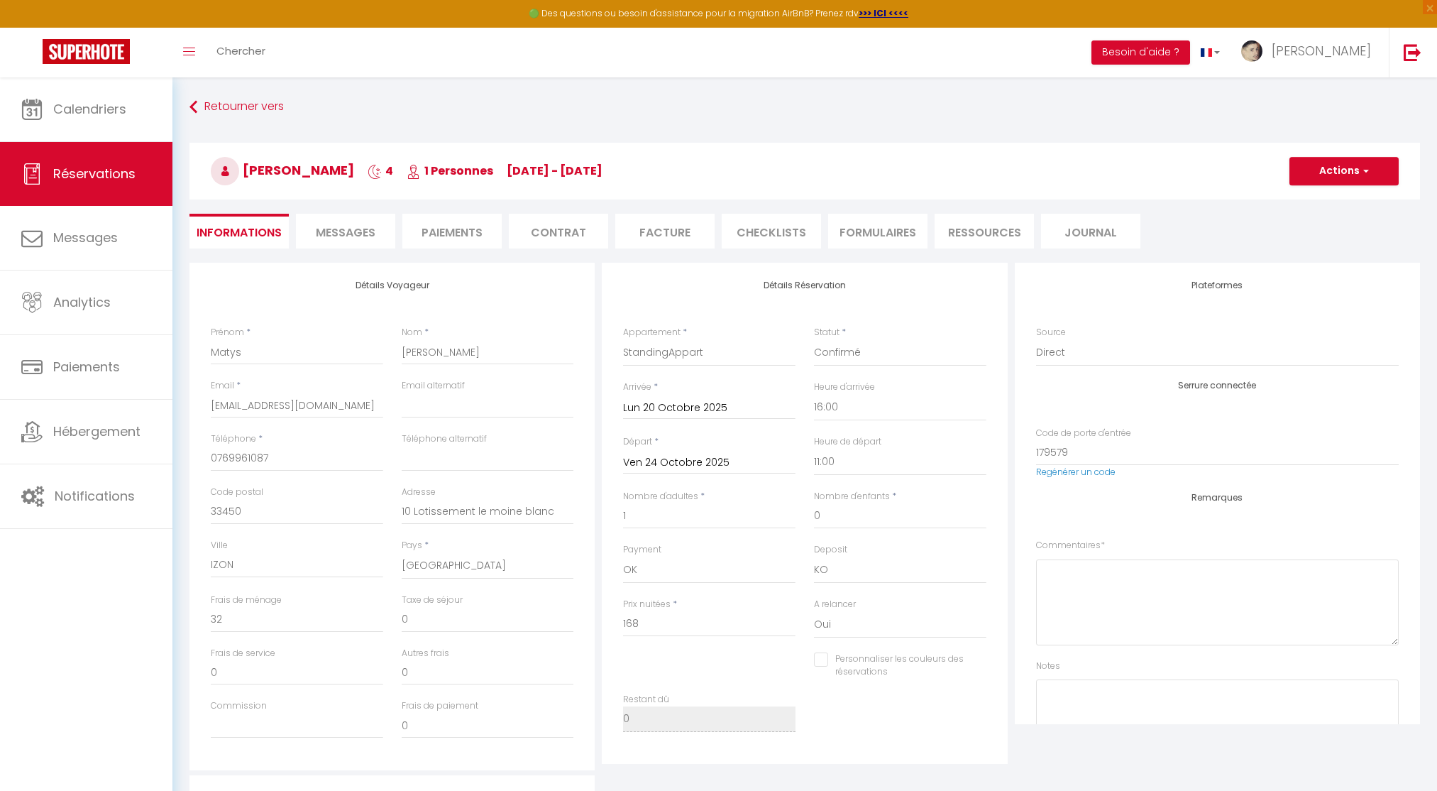
click at [317, 165] on span "[PERSON_NAME]" at bounding box center [282, 170] width 143 height 18
click at [324, 178] on span "[PERSON_NAME]" at bounding box center [282, 170] width 143 height 18
click at [302, 174] on span "[PERSON_NAME]" at bounding box center [282, 170] width 143 height 18
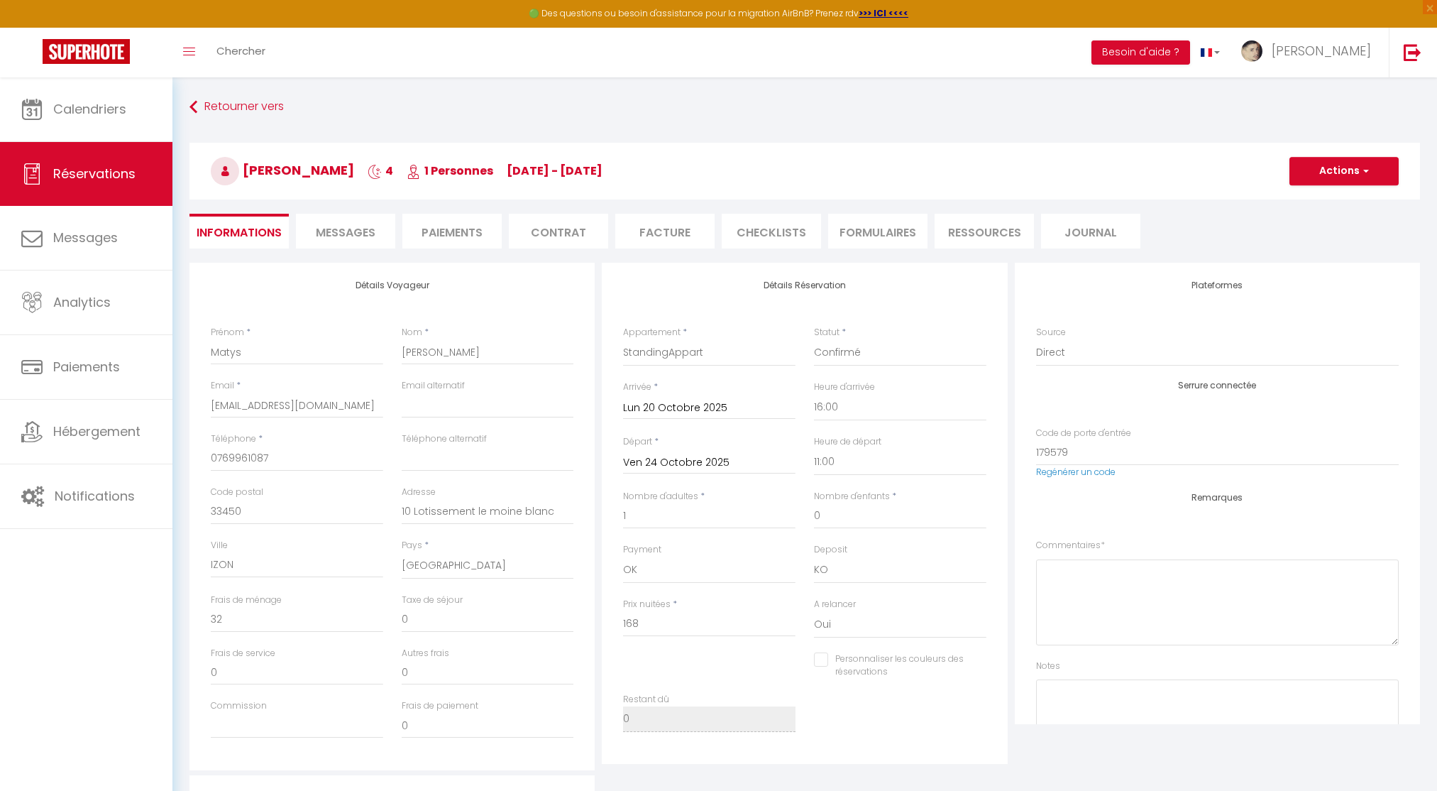
click at [302, 174] on span "[PERSON_NAME]" at bounding box center [282, 170] width 143 height 18
click at [288, 172] on span "[PERSON_NAME]" at bounding box center [282, 170] width 143 height 18
drag, startPoint x: 246, startPoint y: 170, endPoint x: 350, endPoint y: 170, distance: 104.3
click at [350, 170] on span "[PERSON_NAME]" at bounding box center [282, 170] width 143 height 18
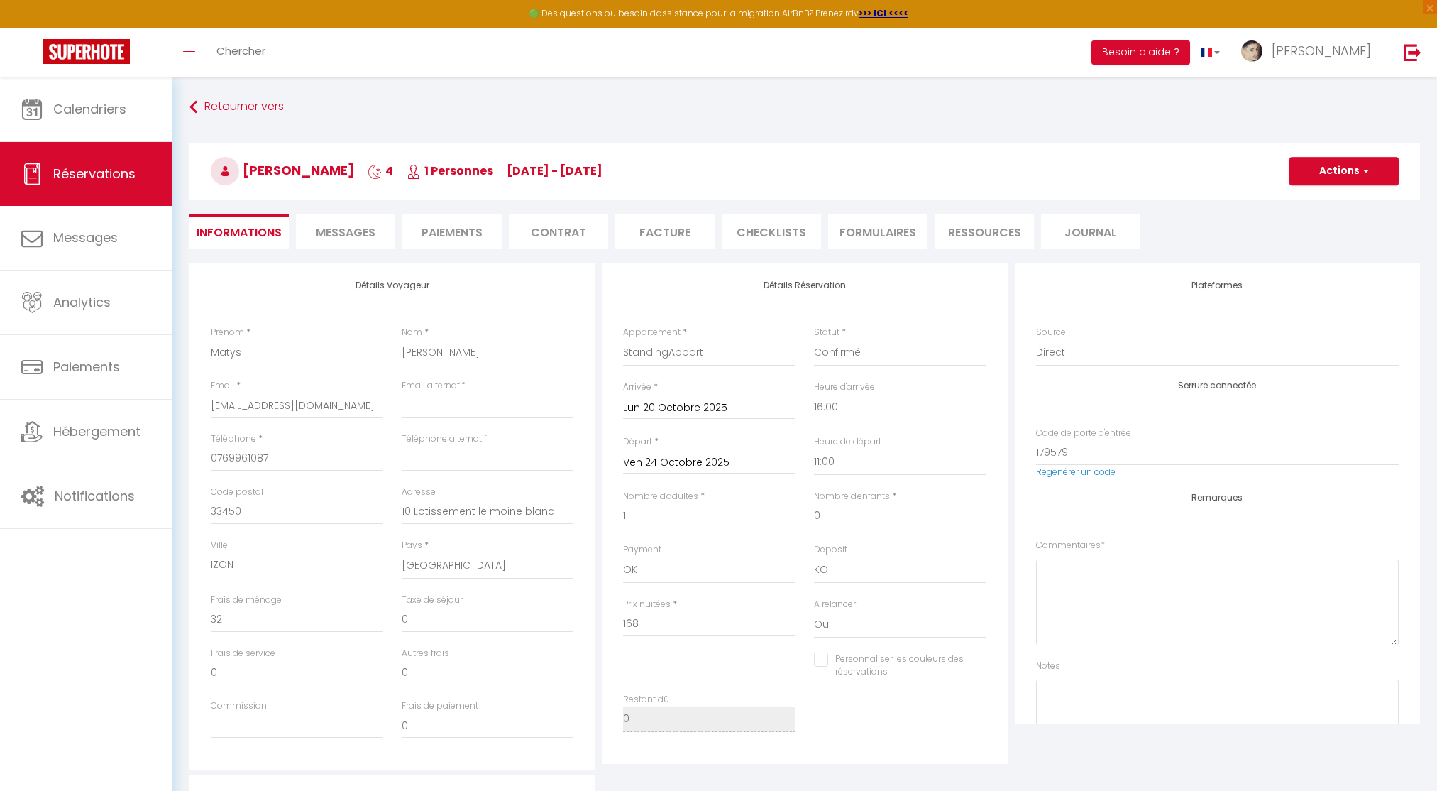
click at [358, 170] on h3 "[PERSON_NAME] 4 1 Personnes [DATE] - [DATE]" at bounding box center [804, 171] width 1231 height 57
drag, startPoint x: 351, startPoint y: 166, endPoint x: 243, endPoint y: 166, distance: 107.2
click at [243, 166] on h3 "[PERSON_NAME] 4 1 Personnes [DATE] - [DATE]" at bounding box center [804, 171] width 1231 height 57
click at [246, 165] on span "[PERSON_NAME]" at bounding box center [282, 170] width 143 height 18
click at [101, 114] on span "Calendriers" at bounding box center [89, 109] width 73 height 18
